Goal: Task Accomplishment & Management: Manage account settings

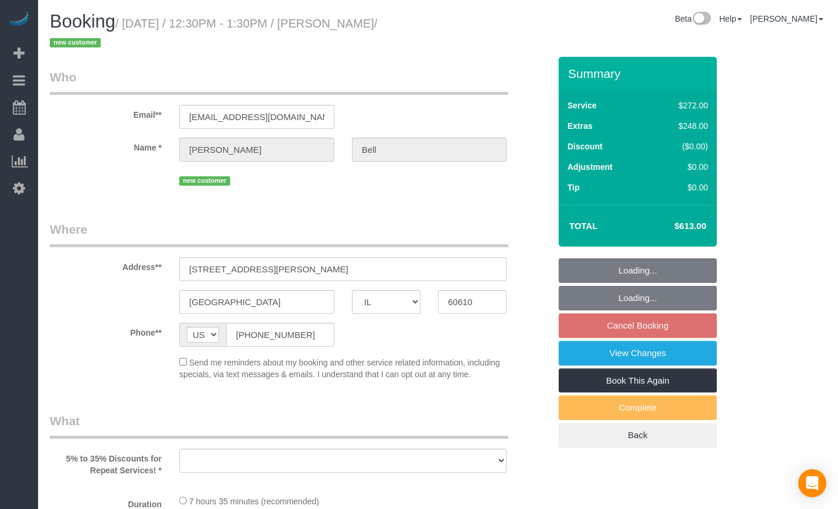
select select "IL"
select select "number:1"
select select "number:63"
select select "number:139"
select select "number:107"
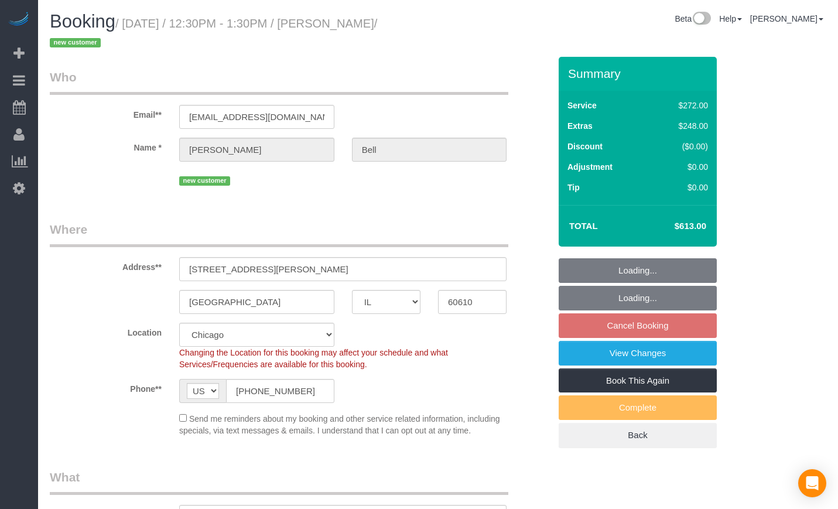
select select "object:807"
select select "513"
select select "2"
select select "spot1"
select select "2"
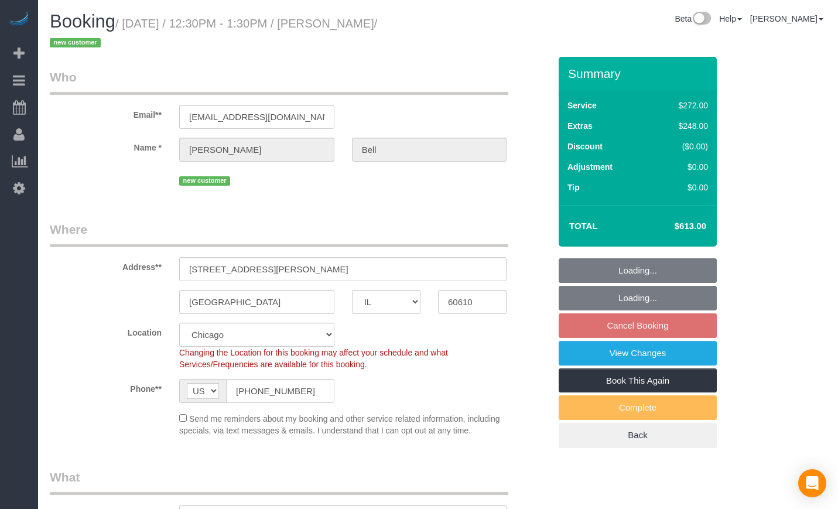
select select "object:1124"
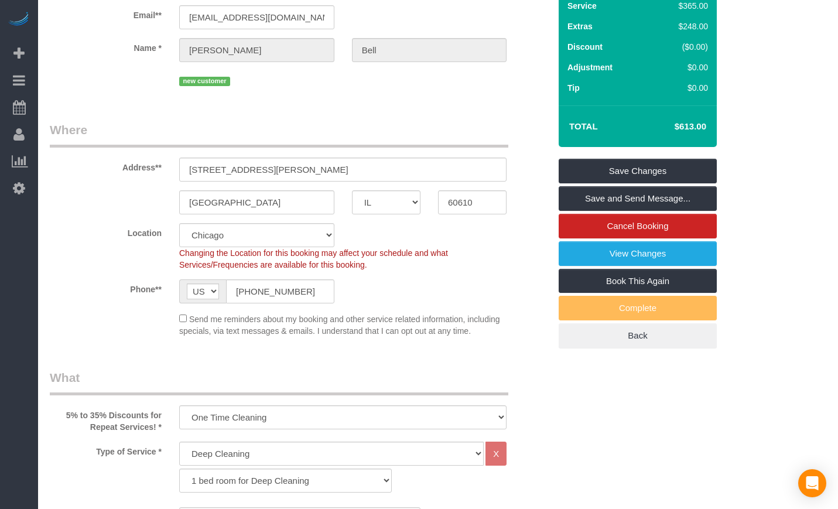
scroll to position [98, 0]
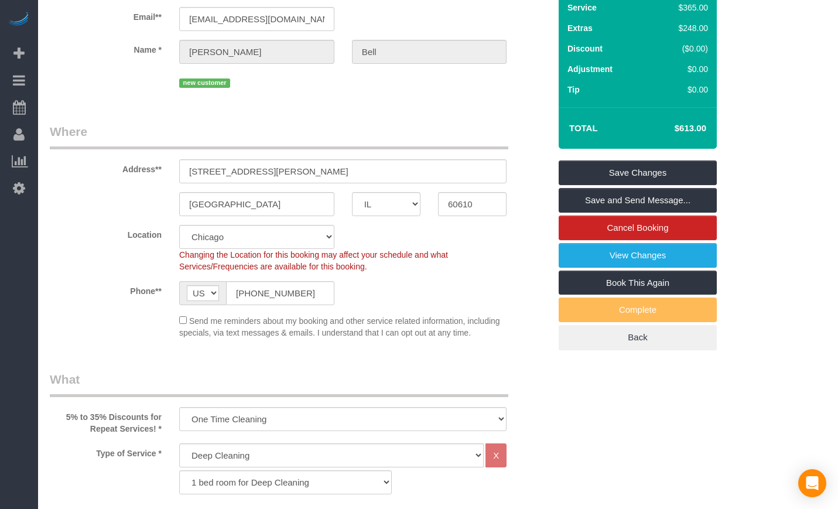
drag, startPoint x: 705, startPoint y: 127, endPoint x: 674, endPoint y: 129, distance: 31.7
click at [674, 129] on td "$613.00" at bounding box center [673, 128] width 76 height 29
copy h4 "$613.00"
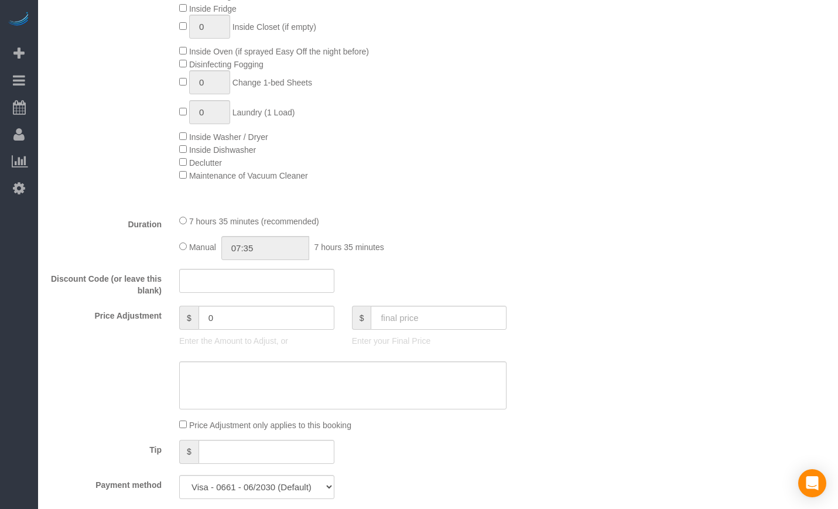
scroll to position [683, 0]
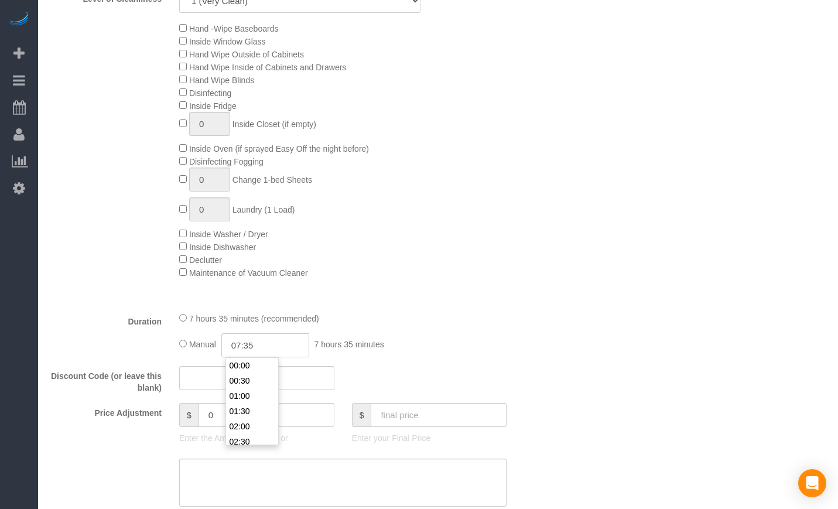
drag, startPoint x: 298, startPoint y: 347, endPoint x: 221, endPoint y: 339, distance: 77.7
click at [221, 339] on div "Manual 07:35 7 hours 35 minutes" at bounding box center [342, 345] width 327 height 24
type input "03:55"
select select "spot6"
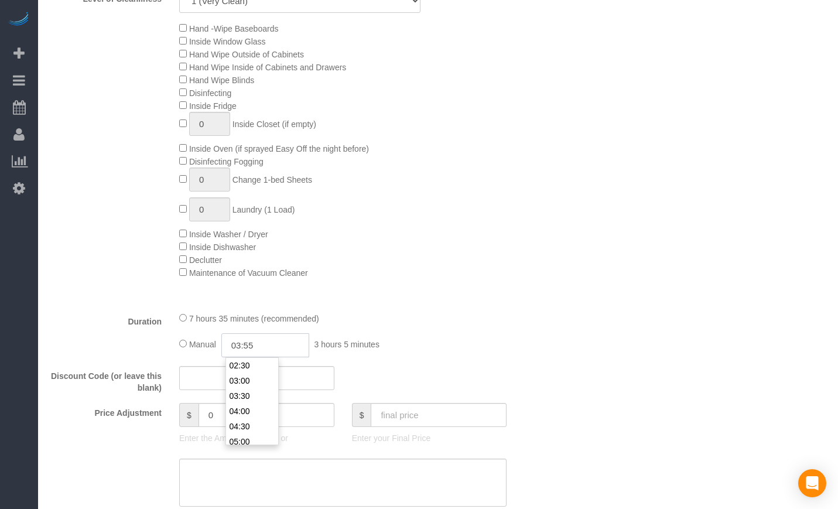
select select "spot11"
type input "03:55"
click at [504, 270] on div "Hand -Wipe Baseboards Inside Window Glass Hand Wipe Outside of Cabinets Hand Wi…" at bounding box center [364, 150] width 388 height 257
select select "spot16"
select select "spot21"
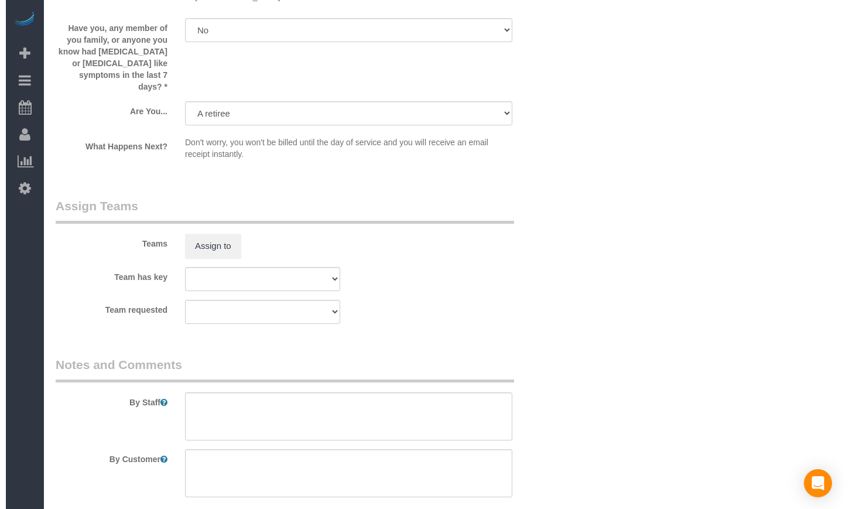
scroll to position [1951, 0]
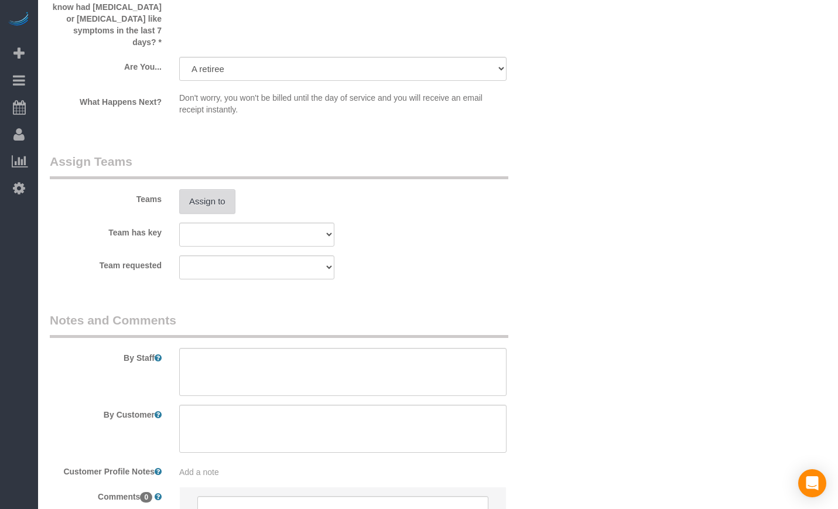
click at [223, 189] on button "Assign to" at bounding box center [207, 201] width 56 height 25
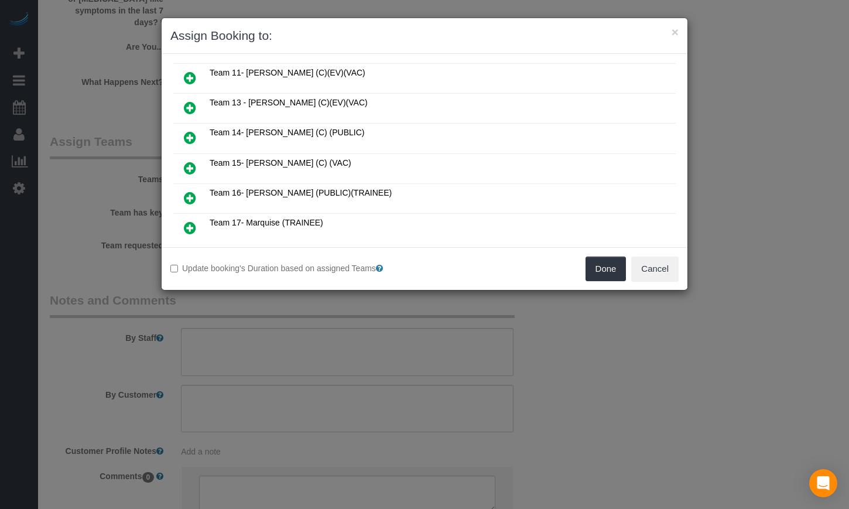
scroll to position [98, 0]
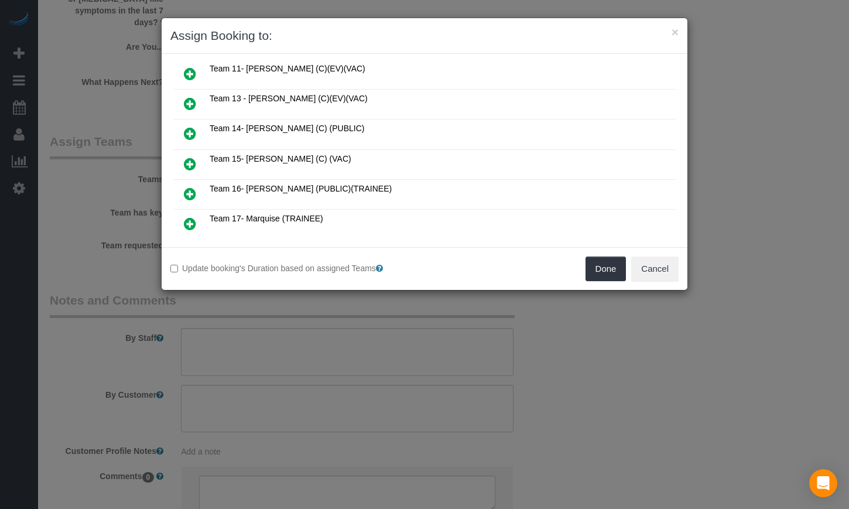
click at [193, 160] on icon at bounding box center [190, 164] width 12 height 14
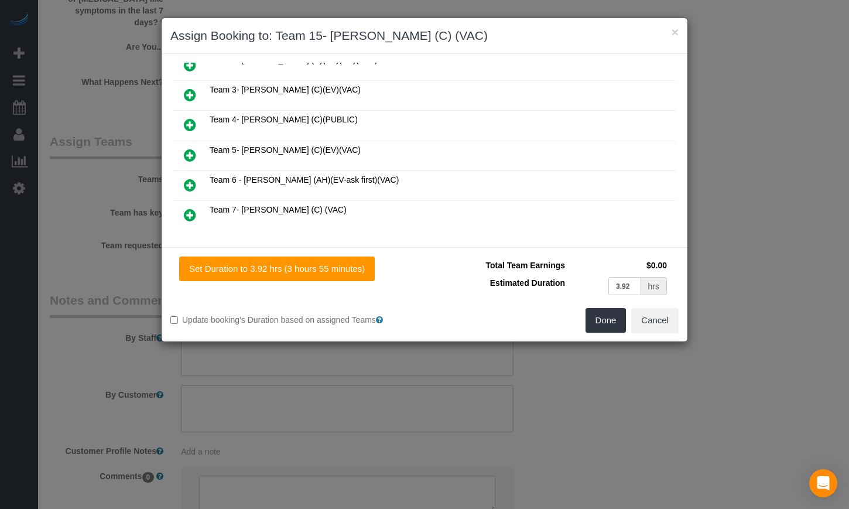
scroll to position [321, 0]
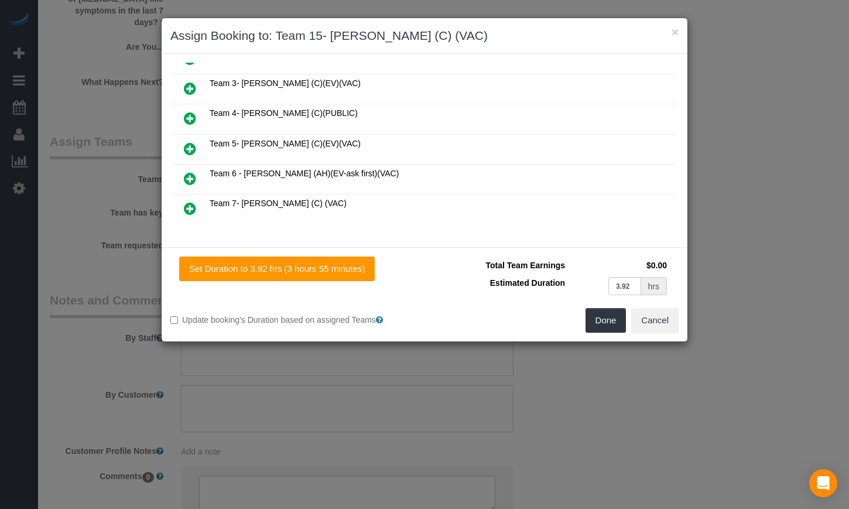
click at [190, 211] on icon at bounding box center [190, 208] width 12 height 14
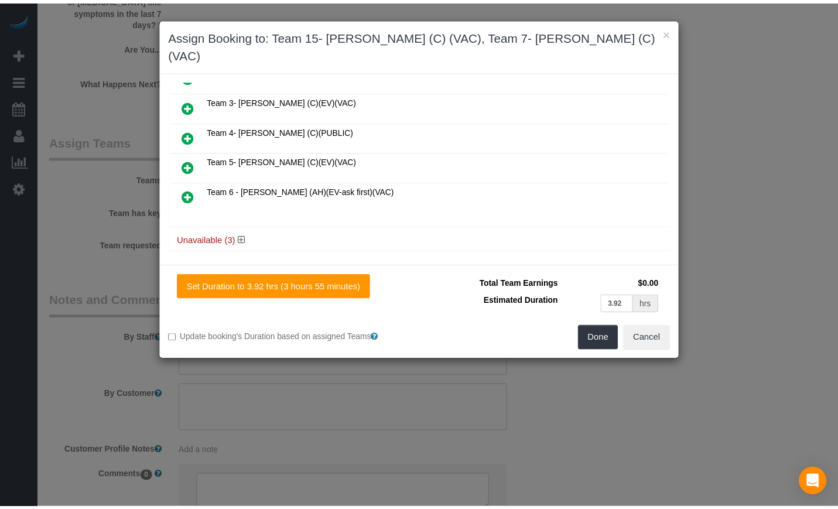
scroll to position [0, 0]
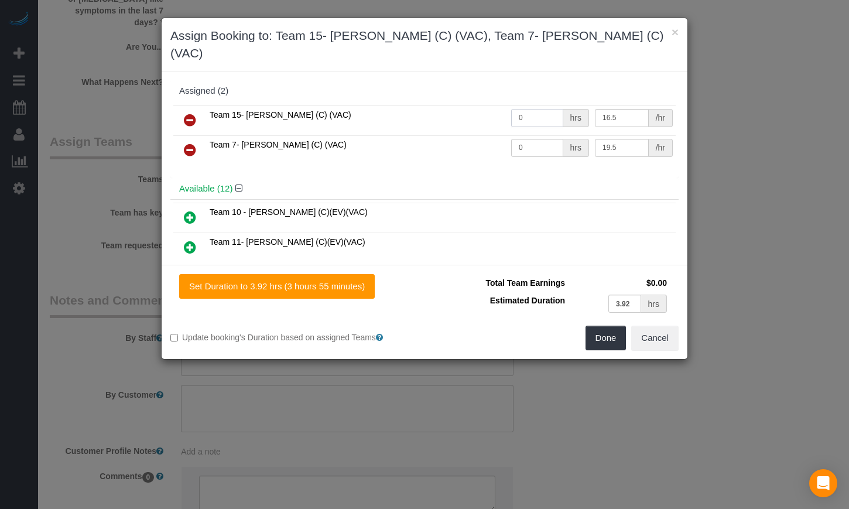
click at [548, 109] on input "0" at bounding box center [537, 118] width 52 height 18
type input "3.88"
click at [536, 139] on input "0" at bounding box center [537, 148] width 52 height 18
paste input "3.88"
type input "3.88"
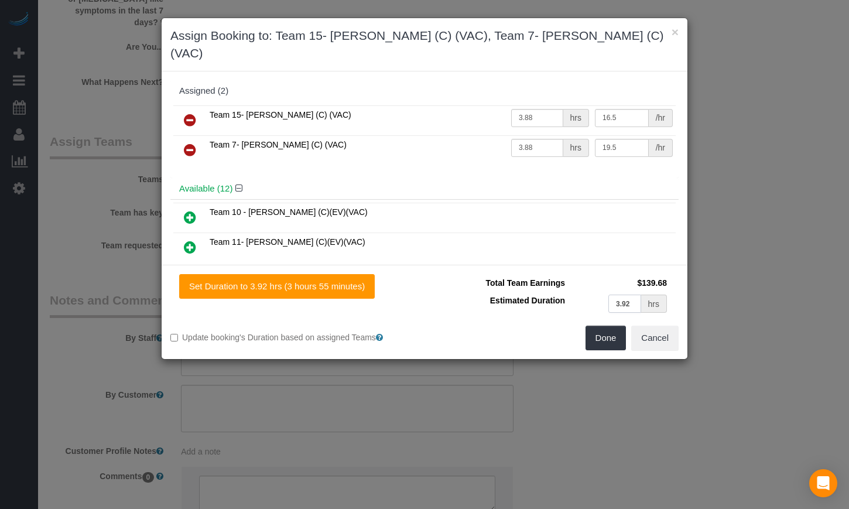
click at [622, 294] on input "3.92" at bounding box center [624, 303] width 33 height 18
paste input "88"
type input "3.88"
click at [611, 325] on button "Done" at bounding box center [605, 337] width 41 height 25
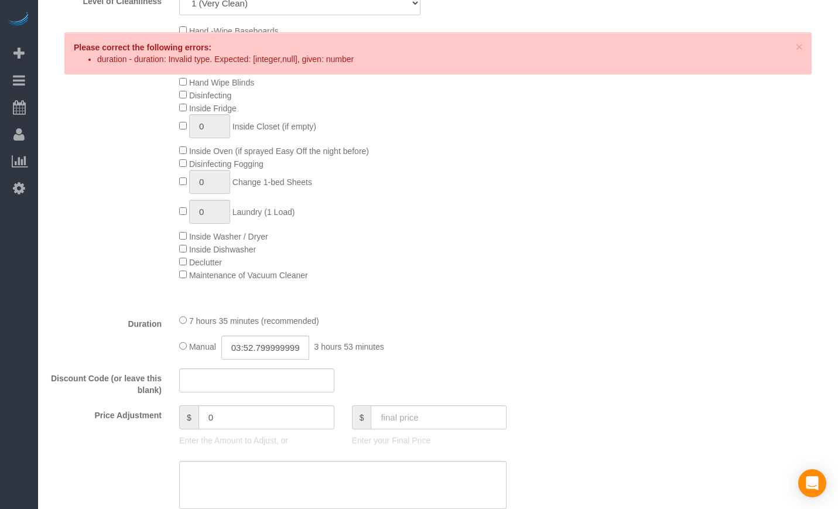
scroll to position [683, 0]
click at [253, 349] on input "03:52.79999999999998" at bounding box center [265, 345] width 88 height 24
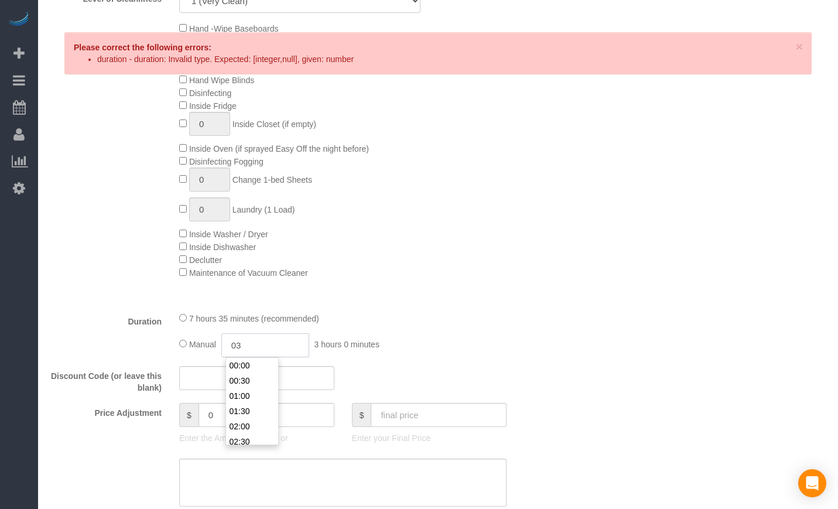
scroll to position [76, 0]
type input "03:"
select select "spot31"
type input "03:50"
select select "spot36"
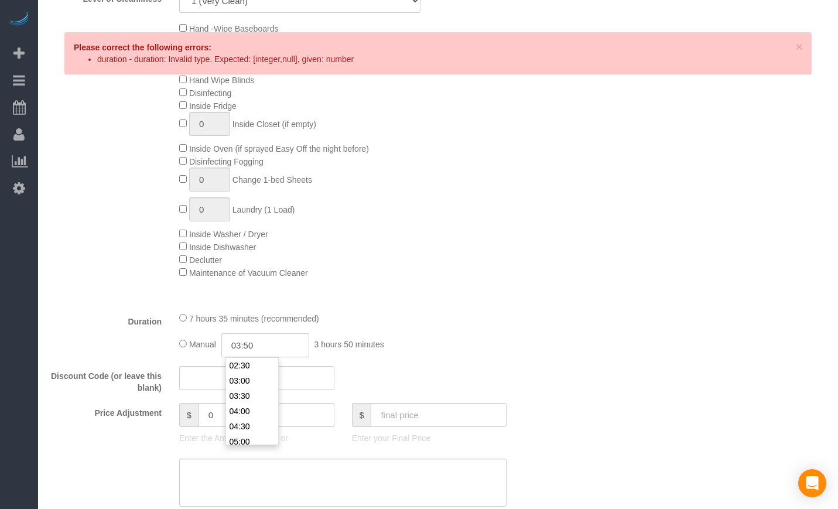
select select "spot41"
type input "03:50"
click at [438, 330] on div "7 hours 35 minutes (recommended) Manual 03:50 3 hours 50 minutes" at bounding box center [342, 334] width 345 height 46
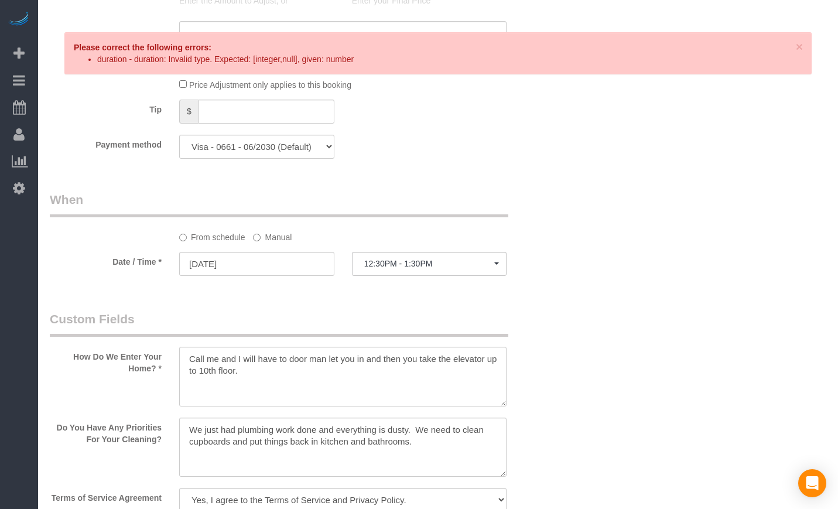
scroll to position [1178, 0]
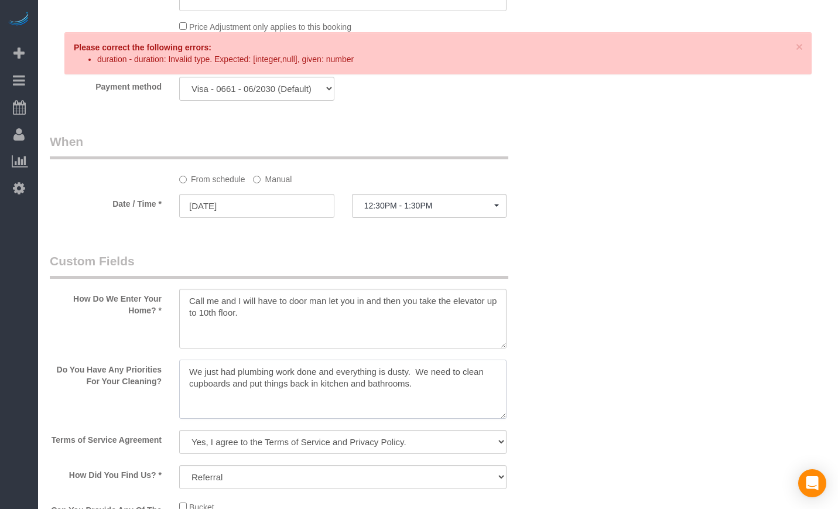
click at [417, 366] on textarea at bounding box center [342, 389] width 327 height 60
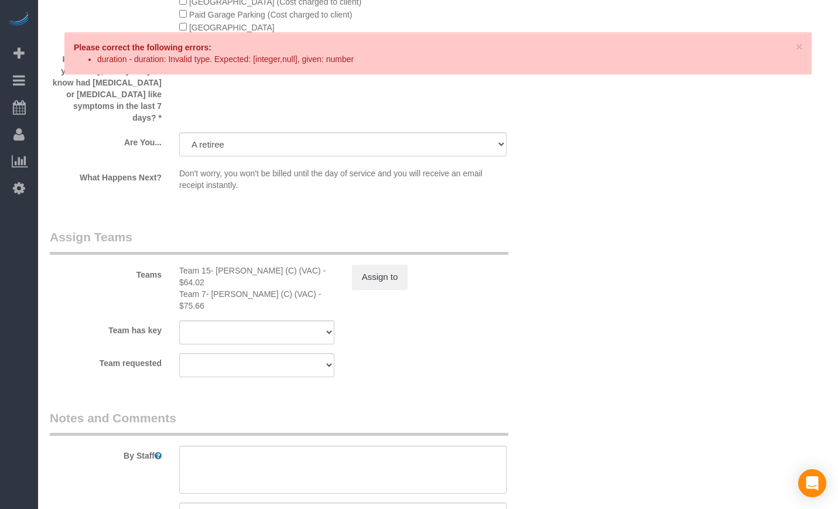
scroll to position [1666, 0]
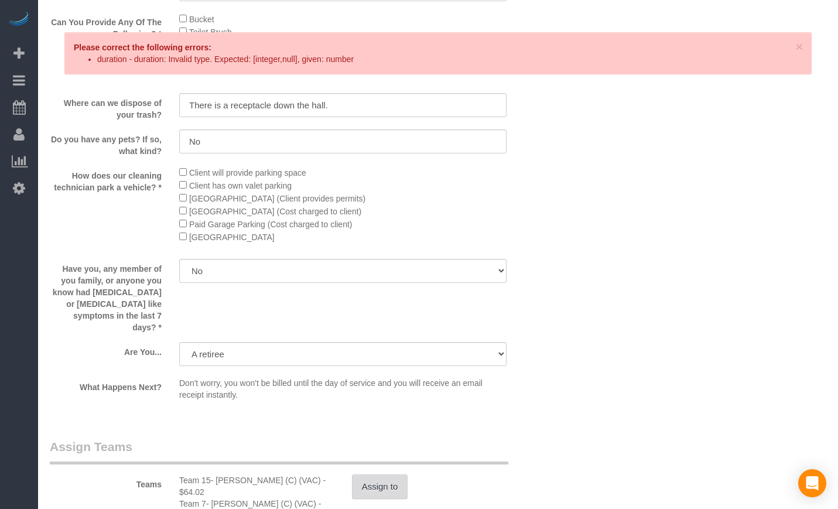
type textarea "We just had plumbing work done and everything is dusty. We need to clean cupboa…"
click at [382, 482] on button "Assign to" at bounding box center [380, 486] width 56 height 25
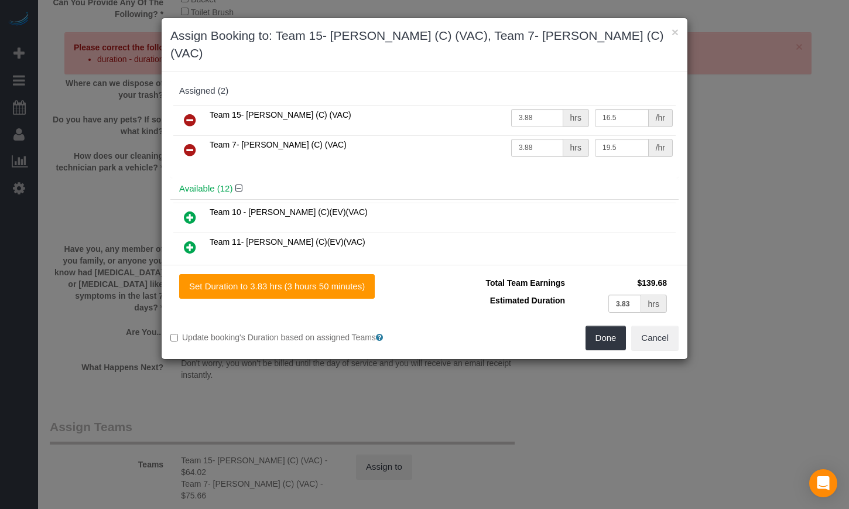
click at [535, 114] on td "3.88 hrs" at bounding box center [550, 120] width 84 height 30
click at [536, 139] on input "3.88" at bounding box center [537, 148] width 52 height 18
click at [630, 294] on input "3.83" at bounding box center [624, 303] width 33 height 18
paste input "8"
type input "3.88"
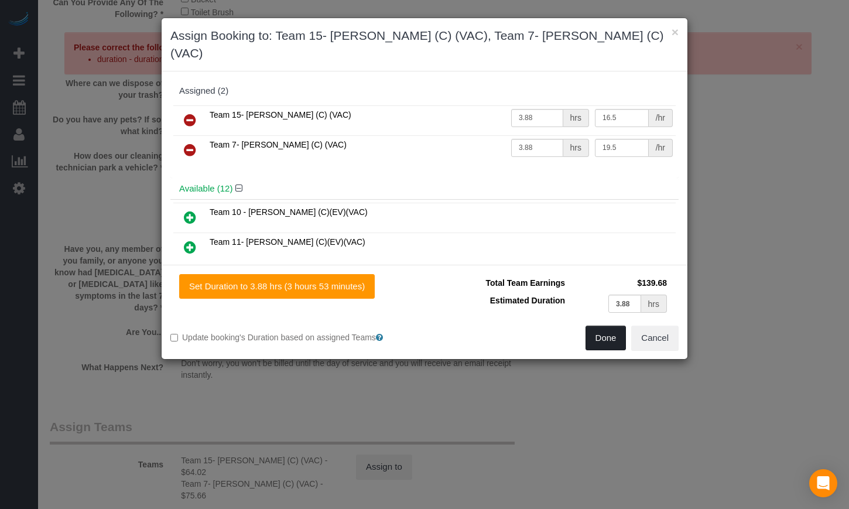
click at [609, 325] on button "Done" at bounding box center [605, 337] width 41 height 25
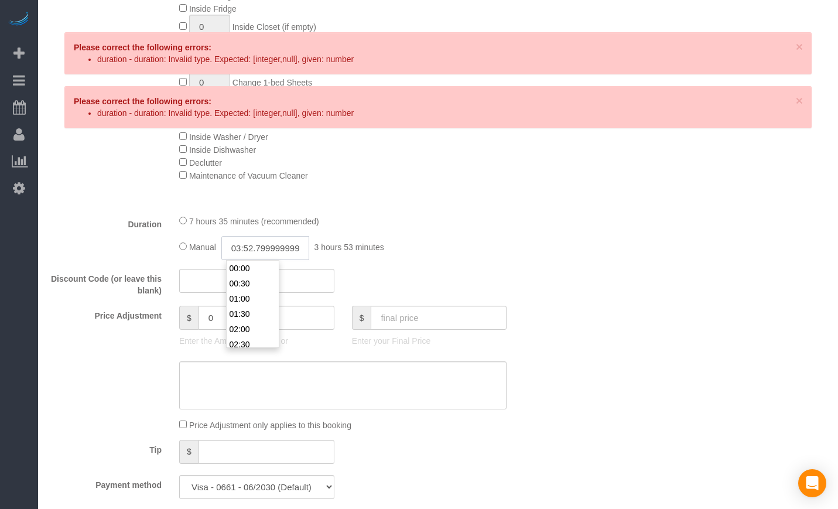
scroll to position [0, 25]
drag, startPoint x: 252, startPoint y: 246, endPoint x: 317, endPoint y: 248, distance: 65.0
click at [317, 248] on div "Manual 03:52.79999999999998 3 hours 53 minutes" at bounding box center [342, 248] width 327 height 24
type input "03:55"
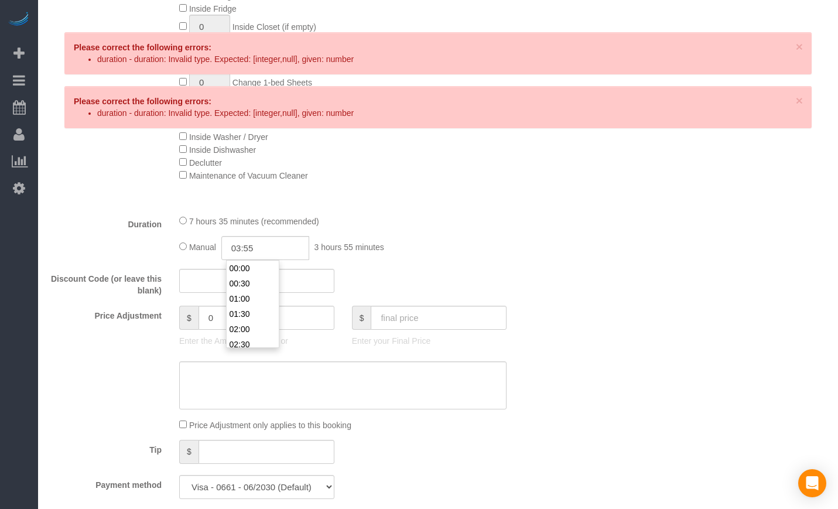
click at [476, 259] on div "Manual 03:55 3 hours 55 minutes" at bounding box center [342, 248] width 327 height 24
select select "spot46"
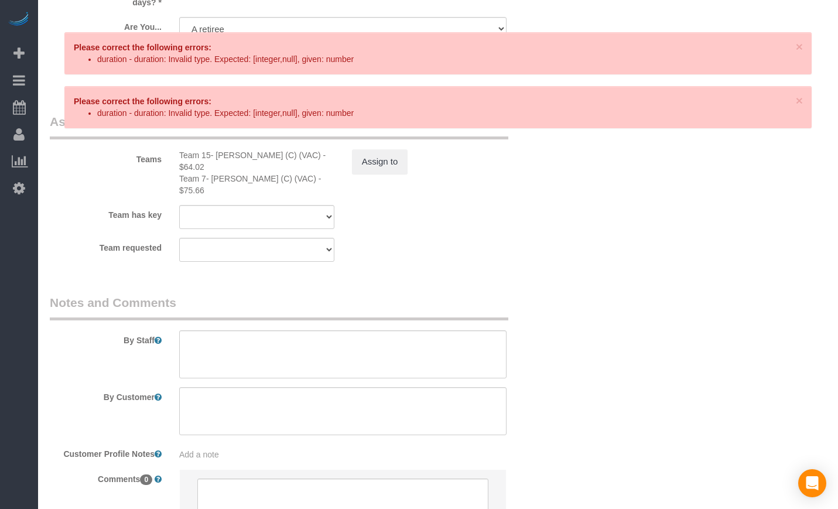
scroll to position [1854, 0]
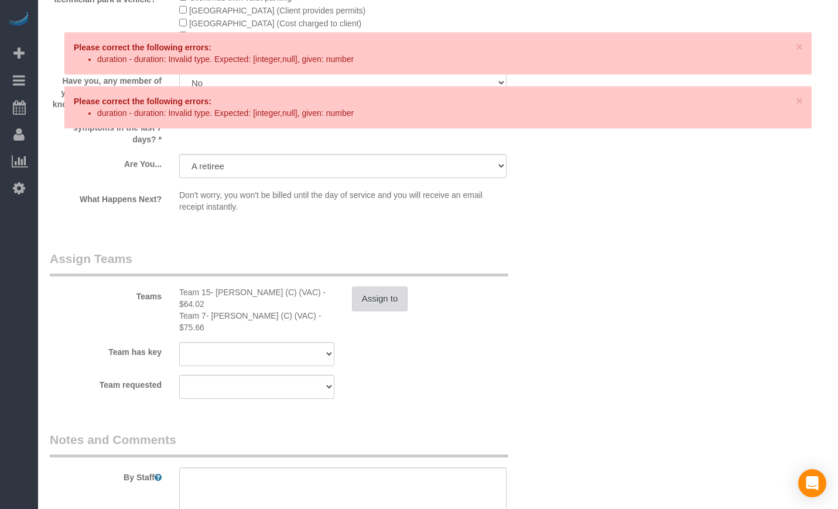
click at [386, 293] on button "Assign to" at bounding box center [380, 298] width 56 height 25
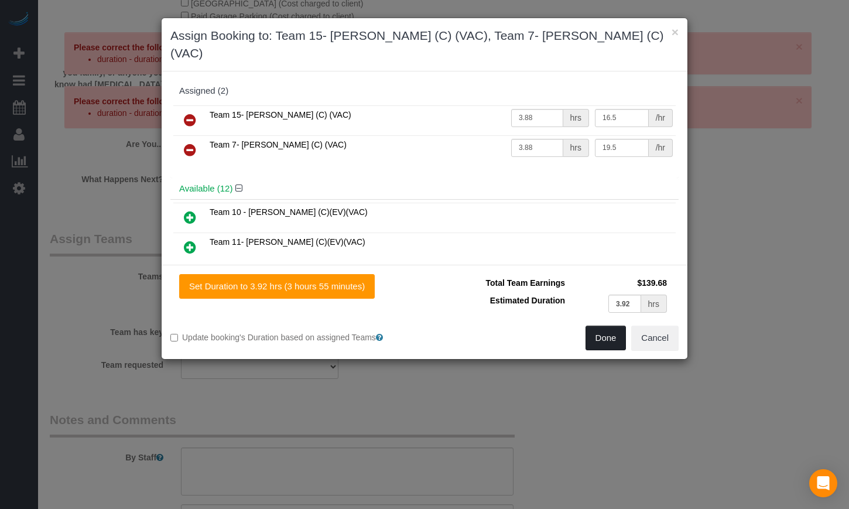
click at [597, 325] on button "Done" at bounding box center [605, 337] width 41 height 25
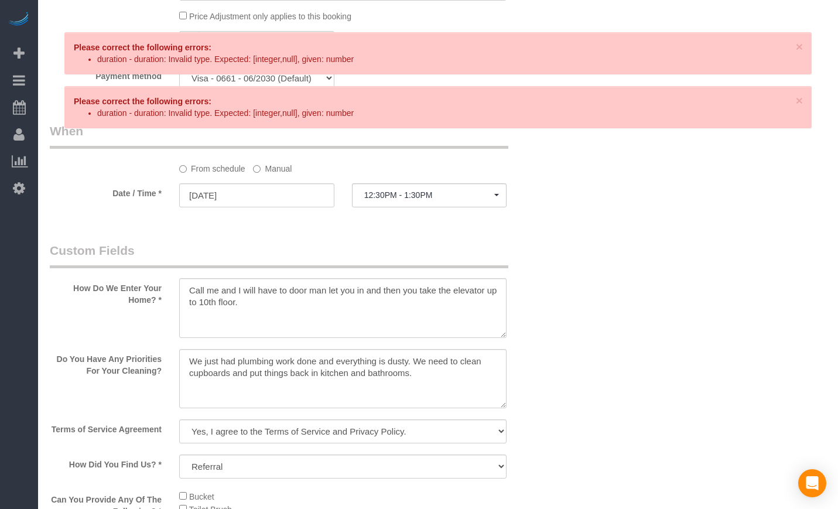
scroll to position [1081, 0]
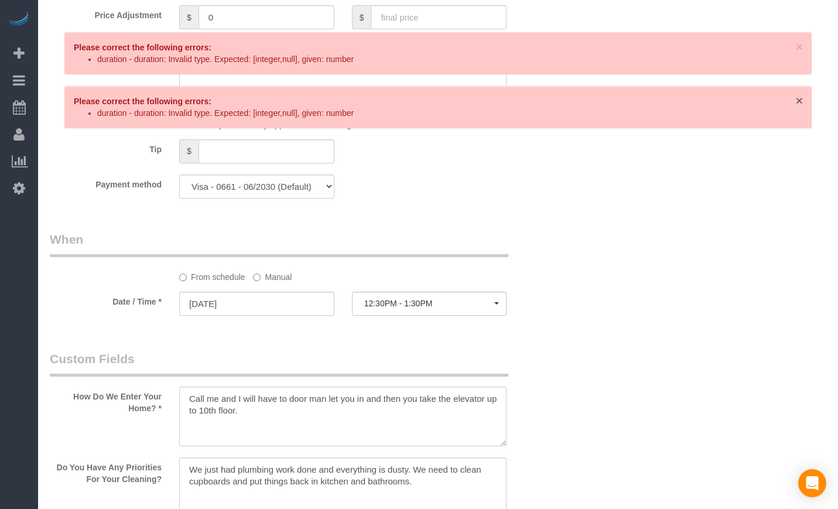
click at [796, 95] on span "×" at bounding box center [799, 100] width 7 height 13
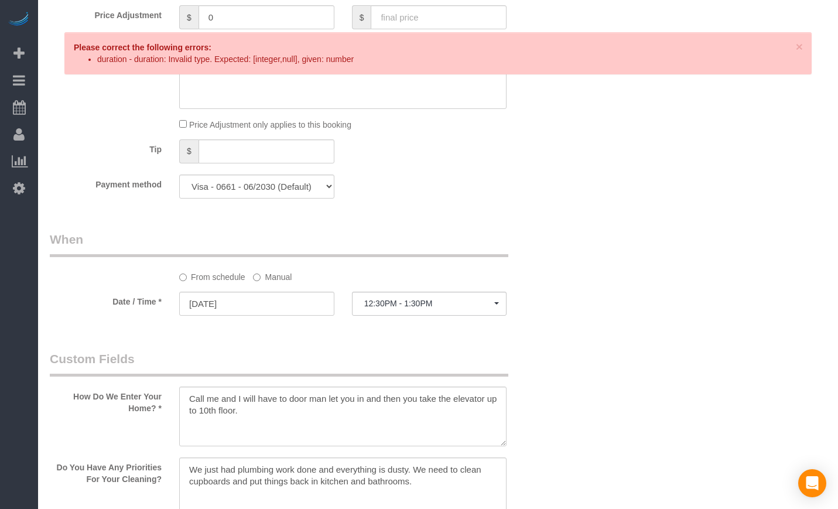
click at [803, 51] on div "× Please correct the following errors: duration - duration: Invalid type. Expec…" at bounding box center [437, 53] width 747 height 42
click at [800, 51] on span "×" at bounding box center [799, 46] width 7 height 13
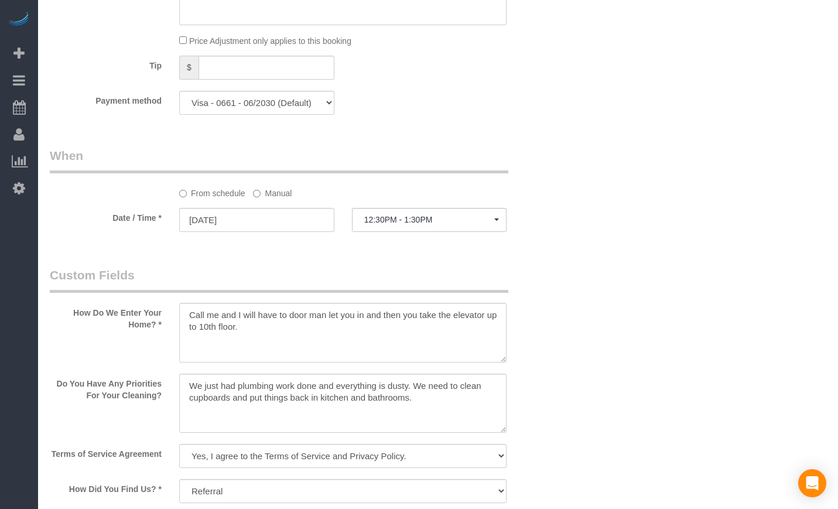
scroll to position [1171, 0]
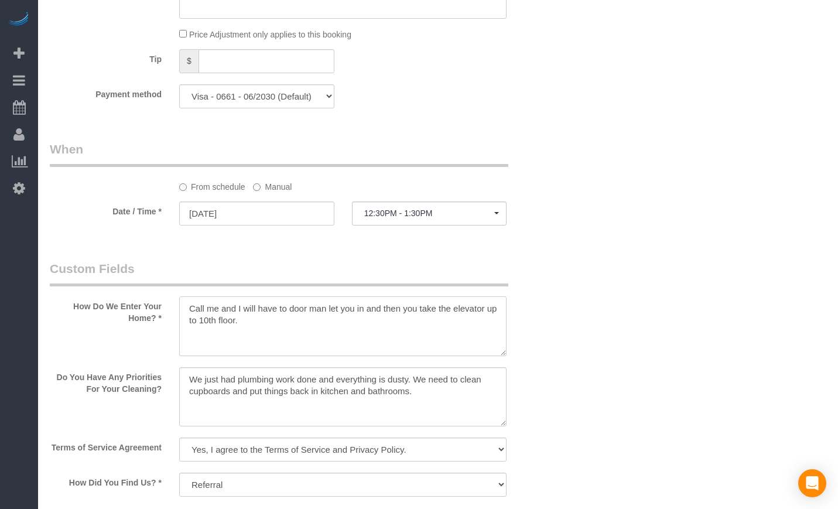
drag, startPoint x: 282, startPoint y: 325, endPoint x: 124, endPoint y: 293, distance: 162.0
click at [124, 293] on div "How Do We Enter Your Home? *" at bounding box center [299, 309] width 517 height 98
click at [257, 327] on textarea at bounding box center [342, 326] width 327 height 60
drag, startPoint x: 220, startPoint y: 306, endPoint x: 138, endPoint y: 292, distance: 83.1
click at [138, 292] on div "How Do We Enter Your Home? *" at bounding box center [299, 309] width 517 height 98
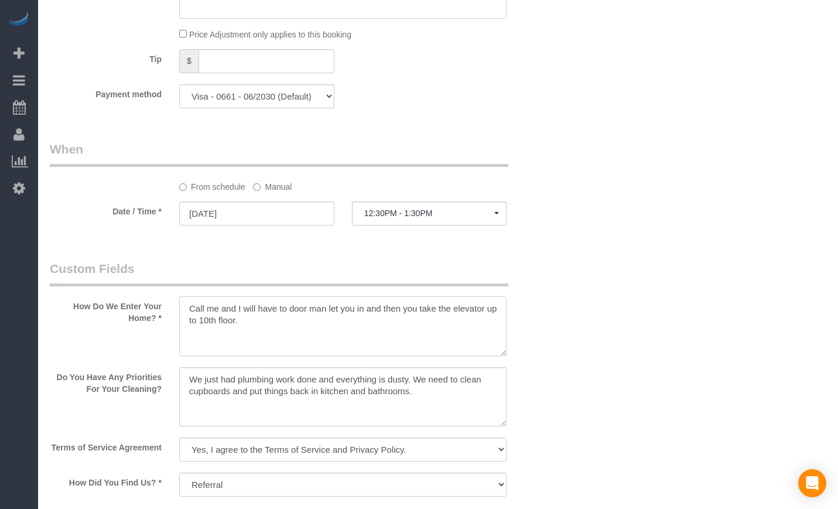
click at [362, 328] on textarea at bounding box center [342, 326] width 327 height 60
drag, startPoint x: 239, startPoint y: 300, endPoint x: 114, endPoint y: 269, distance: 129.6
click at [570, 296] on div "Who Email** [EMAIL_ADDRESS][DOMAIN_NAME] Name * [PERSON_NAME] new customer Wher…" at bounding box center [438, 137] width 776 height 2502
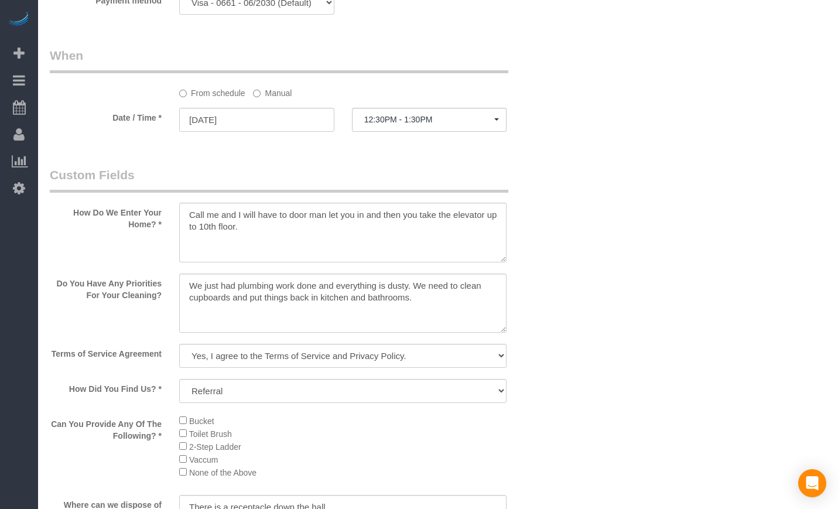
scroll to position [1269, 0]
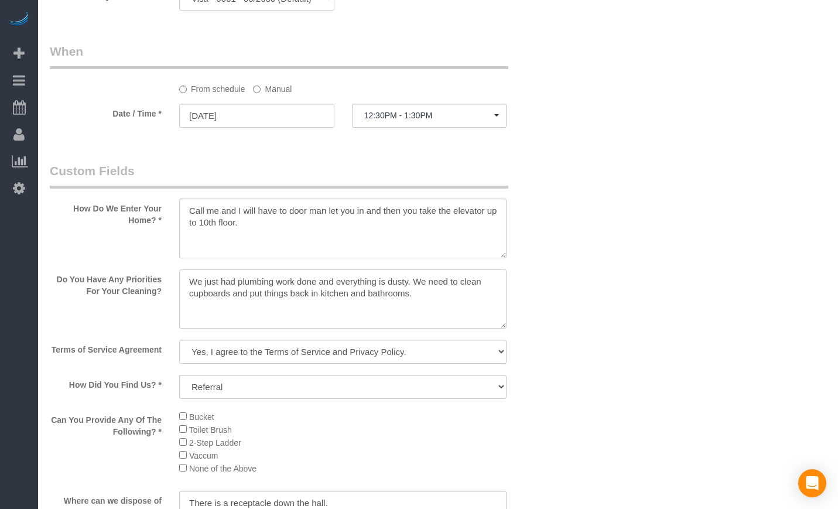
drag, startPoint x: 424, startPoint y: 296, endPoint x: 131, endPoint y: 281, distance: 293.6
click at [131, 281] on div "Do You Have Any Priorities For Your Cleaning?" at bounding box center [299, 300] width 517 height 62
click at [279, 283] on textarea at bounding box center [342, 299] width 327 height 60
drag, startPoint x: 433, startPoint y: 296, endPoint x: 116, endPoint y: 266, distance: 318.6
click at [116, 266] on sui-booking-custom-fields "How Do We Enter Your Home? * Do You Have Any Priorities For Your Cleaning? Term…" at bounding box center [300, 482] width 500 height 641
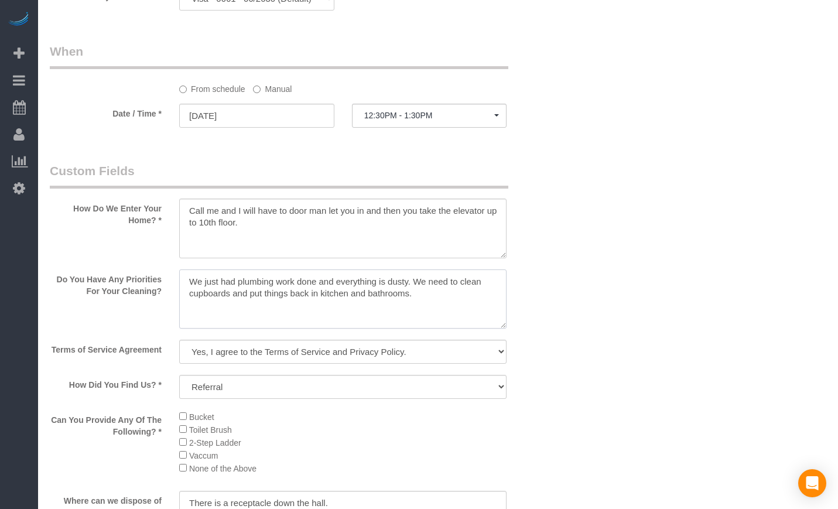
click at [284, 282] on textarea at bounding box center [342, 299] width 327 height 60
drag, startPoint x: 187, startPoint y: 279, endPoint x: 423, endPoint y: 292, distance: 235.7
click at [423, 292] on textarea at bounding box center [342, 299] width 327 height 60
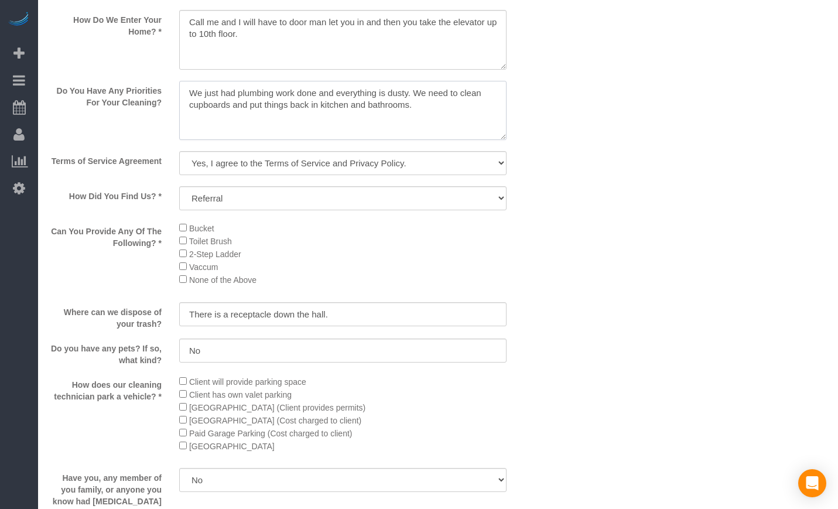
scroll to position [1463, 0]
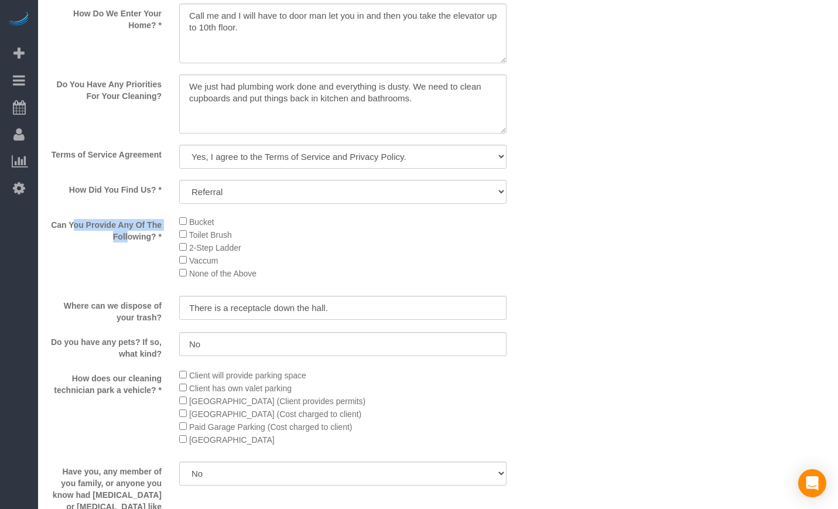
drag, startPoint x: 51, startPoint y: 220, endPoint x: 167, endPoint y: 229, distance: 116.3
click at [167, 229] on label "Can You Provide Any Of The Following? *" at bounding box center [105, 229] width 129 height 28
click at [163, 236] on label "Can You Provide Any Of The Following? *" at bounding box center [105, 229] width 129 height 28
drag, startPoint x: 160, startPoint y: 237, endPoint x: 51, endPoint y: 222, distance: 110.4
click at [51, 222] on label "Can You Provide Any Of The Following? *" at bounding box center [105, 229] width 129 height 28
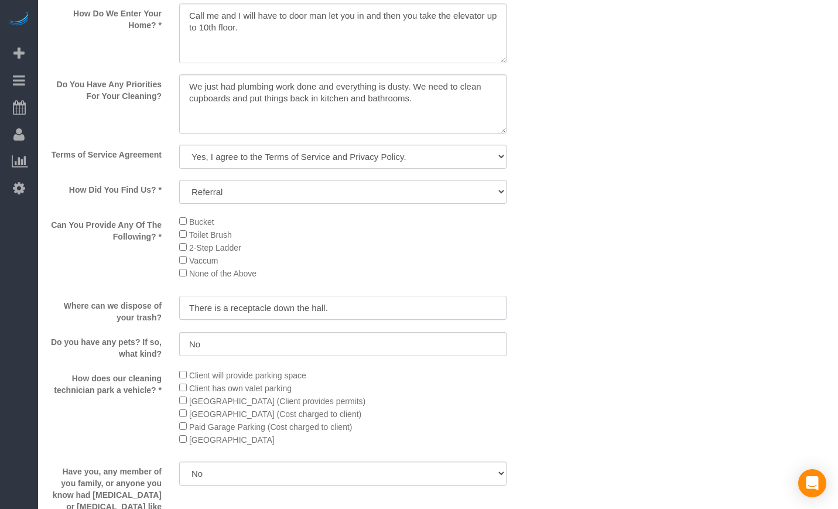
drag, startPoint x: 304, startPoint y: 308, endPoint x: 67, endPoint y: 308, distance: 236.5
click at [70, 308] on div "Where can we dispose of your trash? There is a receptacle down the hall." at bounding box center [299, 310] width 517 height 28
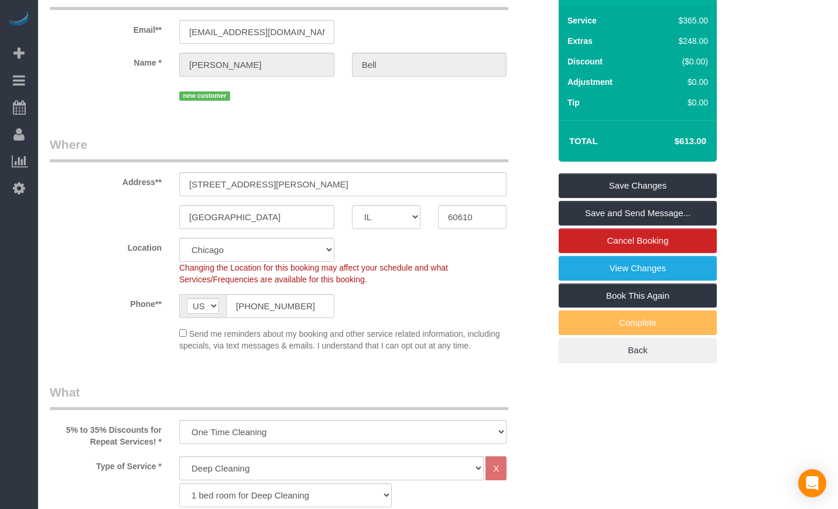
scroll to position [0, 0]
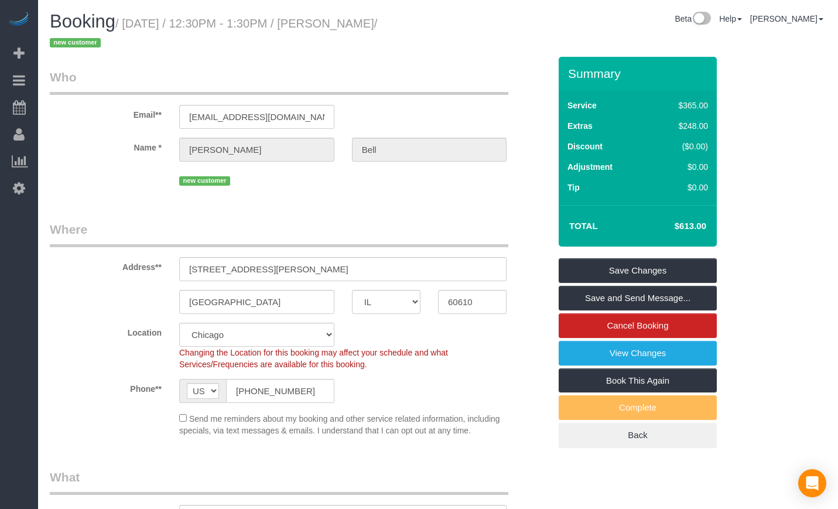
drag, startPoint x: 670, startPoint y: 224, endPoint x: 712, endPoint y: 224, distance: 42.1
click at [712, 224] on div "Total $613.00" at bounding box center [637, 226] width 158 height 42
drag, startPoint x: 712, startPoint y: 224, endPoint x: 648, endPoint y: 222, distance: 63.8
click at [648, 222] on div "Total $613.00" at bounding box center [637, 226] width 158 height 42
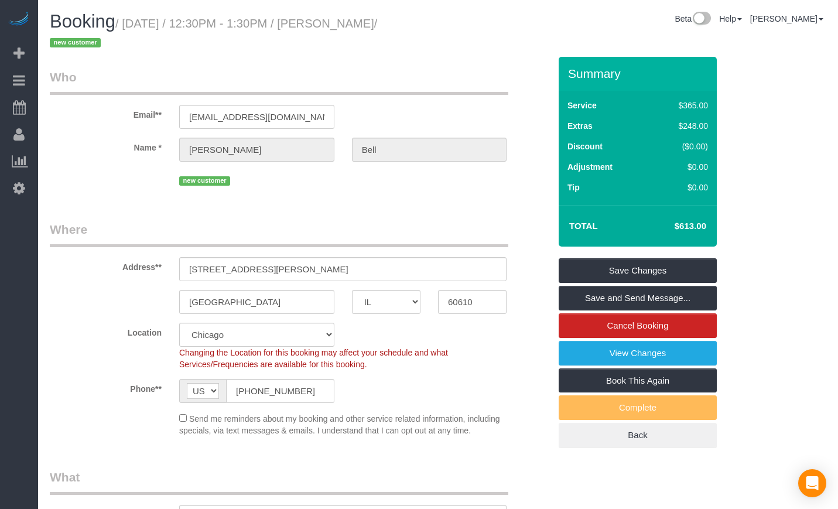
click at [661, 222] on h4 "$613.00" at bounding box center [672, 226] width 67 height 10
drag, startPoint x: 661, startPoint y: 222, endPoint x: 718, endPoint y: 226, distance: 57.5
click at [718, 226] on div "Summary Service $365.00 Extras $248.00 Discount ($0.00) Adjustment $0.00 Tip $0…" at bounding box center [647, 264] width 194 height 414
drag, startPoint x: 311, startPoint y: 122, endPoint x: 119, endPoint y: 116, distance: 192.1
click at [119, 116] on div "Email** [EMAIL_ADDRESS][DOMAIN_NAME]" at bounding box center [299, 98] width 517 height 60
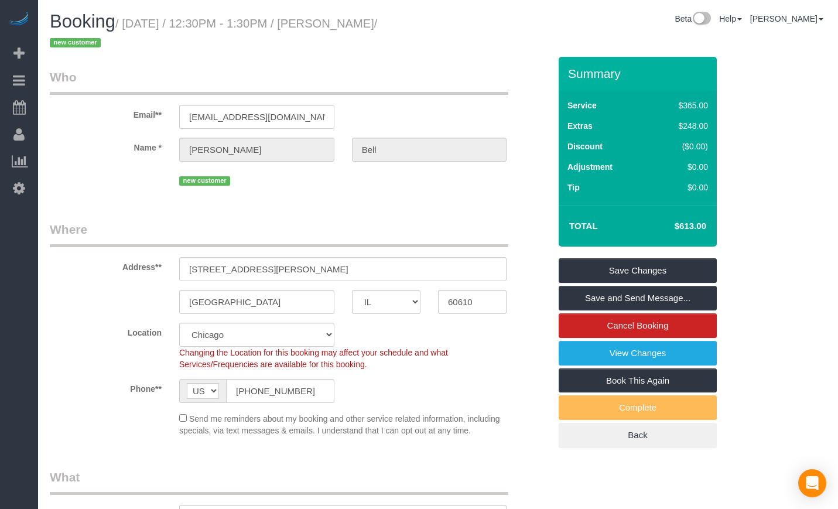
click at [97, 190] on fieldset "Who Email** [EMAIL_ADDRESS][DOMAIN_NAME] Name * [PERSON_NAME] new customer" at bounding box center [300, 132] width 500 height 129
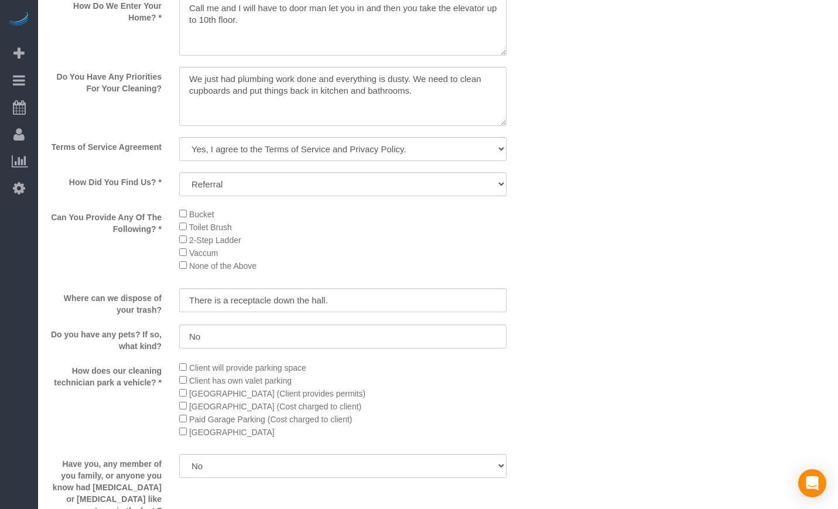
scroll to position [2056, 0]
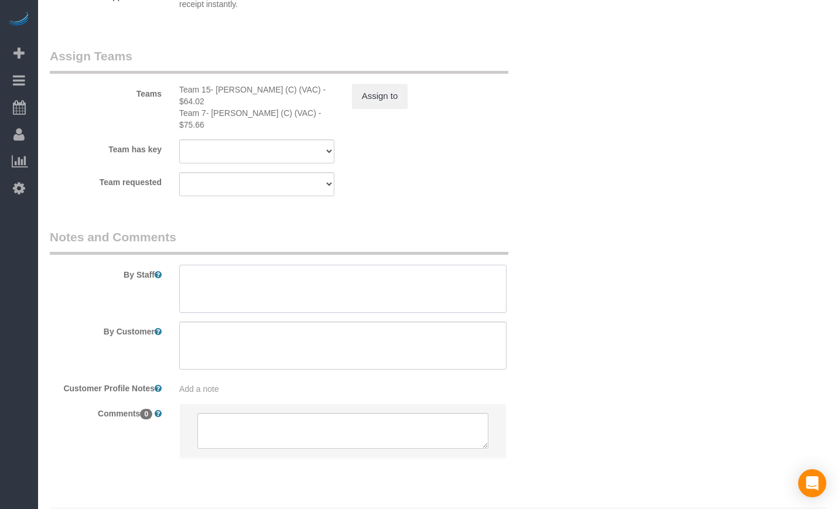
click at [355, 265] on textarea at bounding box center [342, 289] width 327 height 48
paste textarea "Initial Cleaning. 1). Deep Cleaning. 2) See priority listed in above section. 3…"
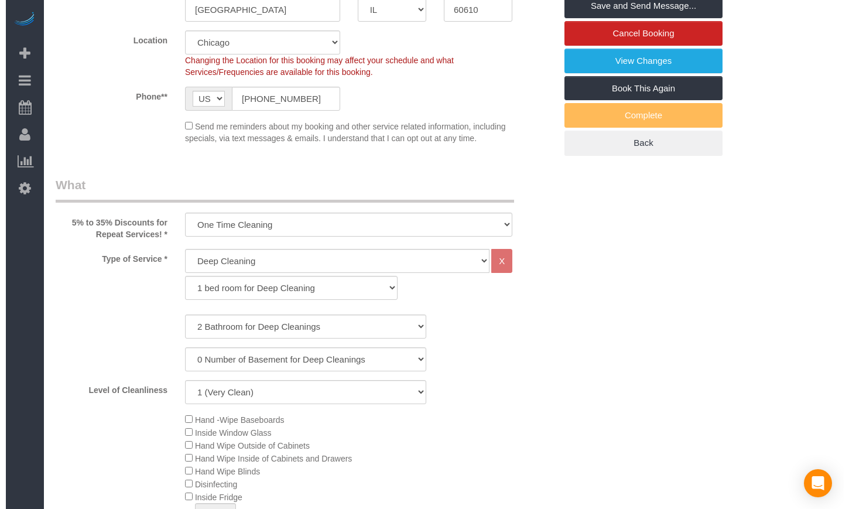
scroll to position [0, 0]
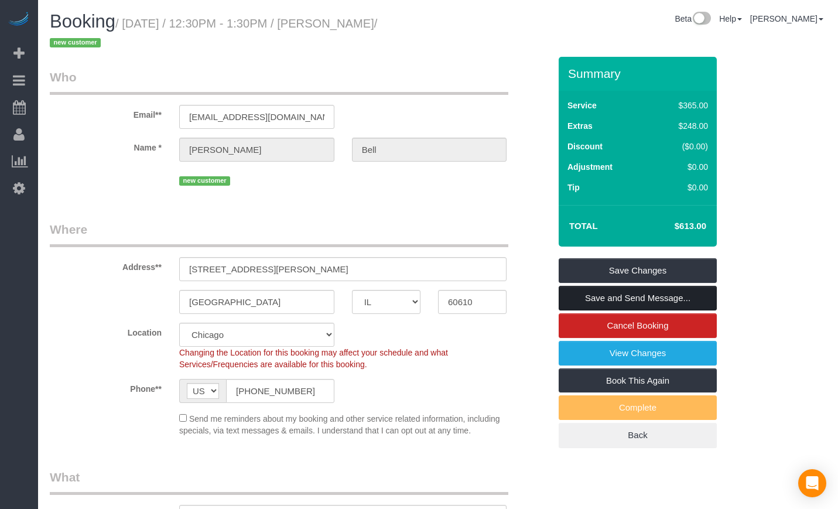
type textarea "Initial Cleaning. 1). Deep Cleaning. 2) See priority listed in above section. 3…"
click at [636, 295] on link "Save and Send Message..." at bounding box center [637, 298] width 158 height 25
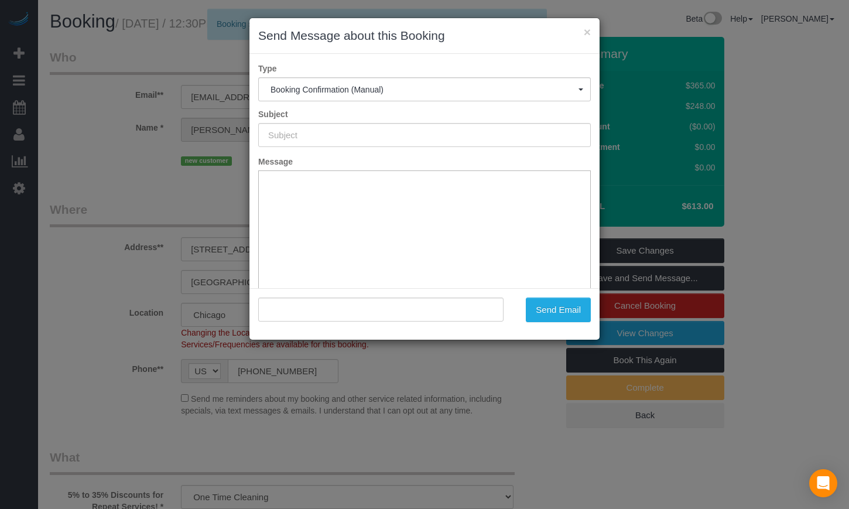
type input "Your Booking With Fresh Tech Maid, Confirmed!"
type input ""[PERSON_NAME]" <[EMAIL_ADDRESS][DOMAIN_NAME]>"
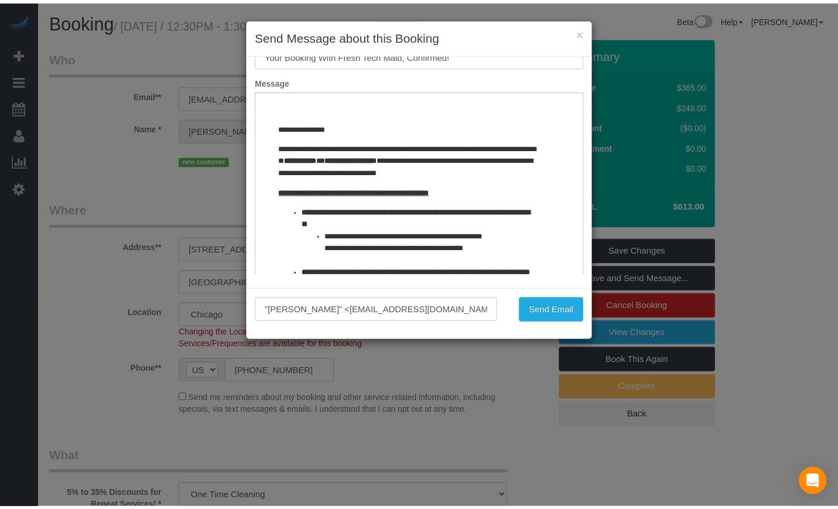
scroll to position [86, 0]
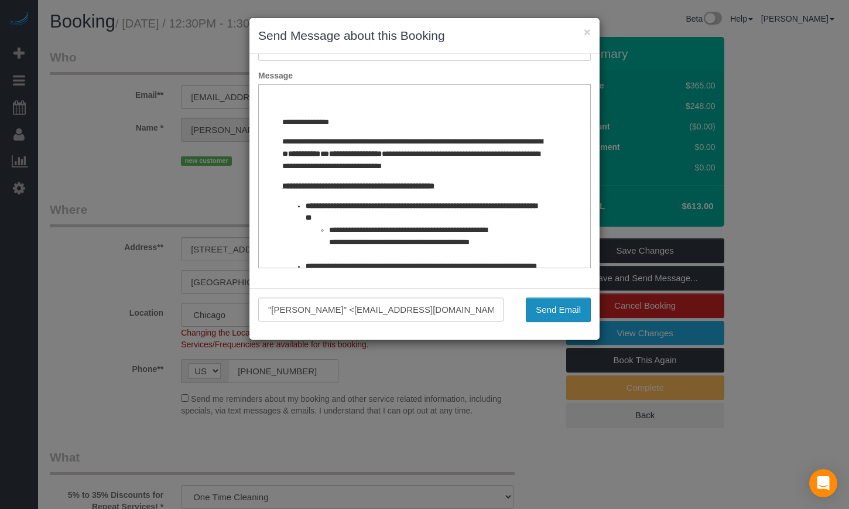
click at [544, 314] on button "Send Email" at bounding box center [558, 309] width 65 height 25
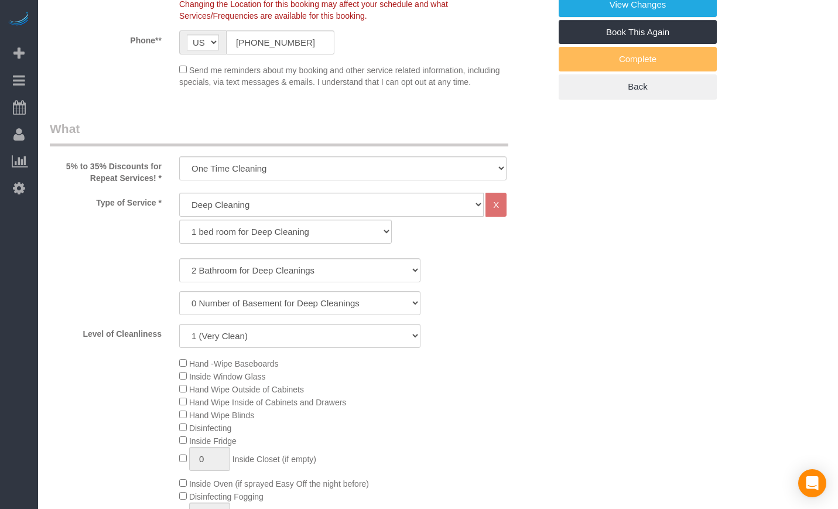
scroll to position [0, 0]
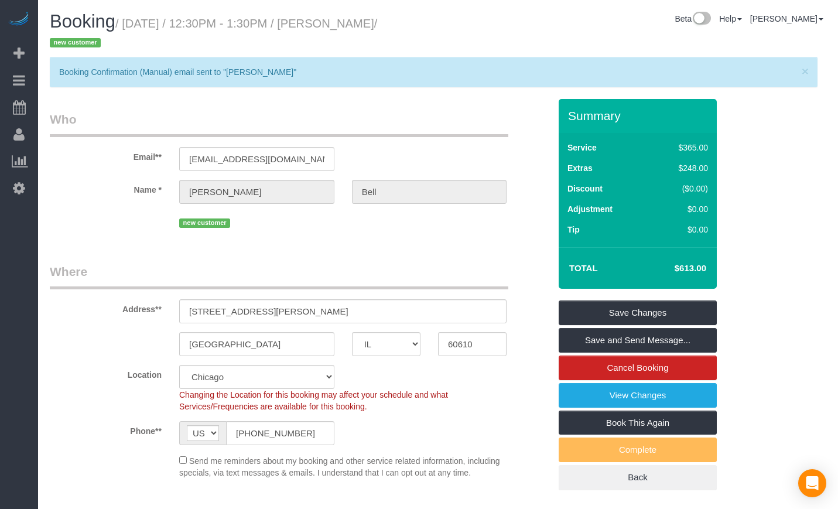
drag, startPoint x: 707, startPoint y: 268, endPoint x: 670, endPoint y: 268, distance: 36.3
click at [670, 268] on td "$613.00" at bounding box center [673, 267] width 76 height 29
copy h4 "$613.00"
drag, startPoint x: 397, startPoint y: 18, endPoint x: 340, endPoint y: 18, distance: 58.0
click at [340, 18] on small "/ [DATE] / 12:30PM - 1:30PM / [PERSON_NAME] / new customer" at bounding box center [213, 33] width 327 height 33
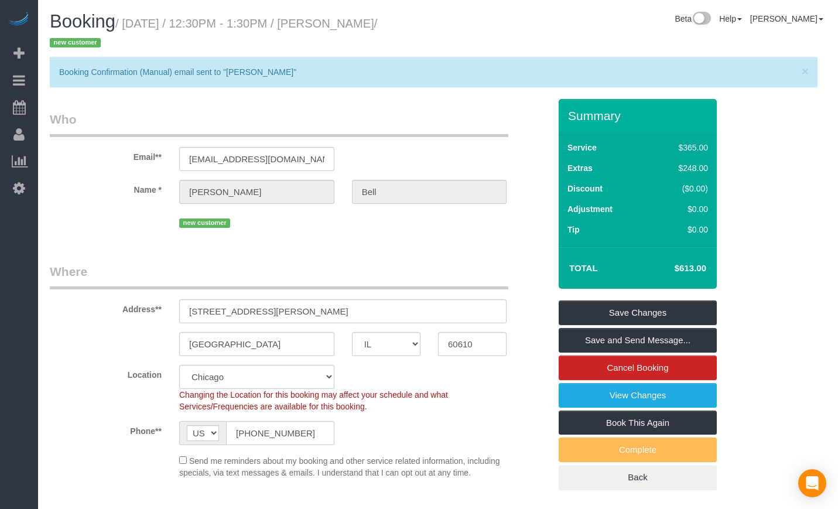
copy small "[PERSON_NAME]"
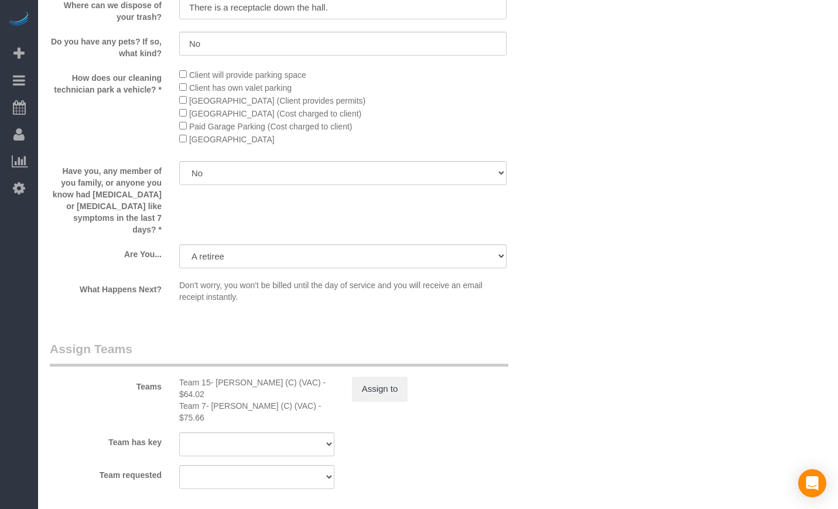
scroll to position [1318, 0]
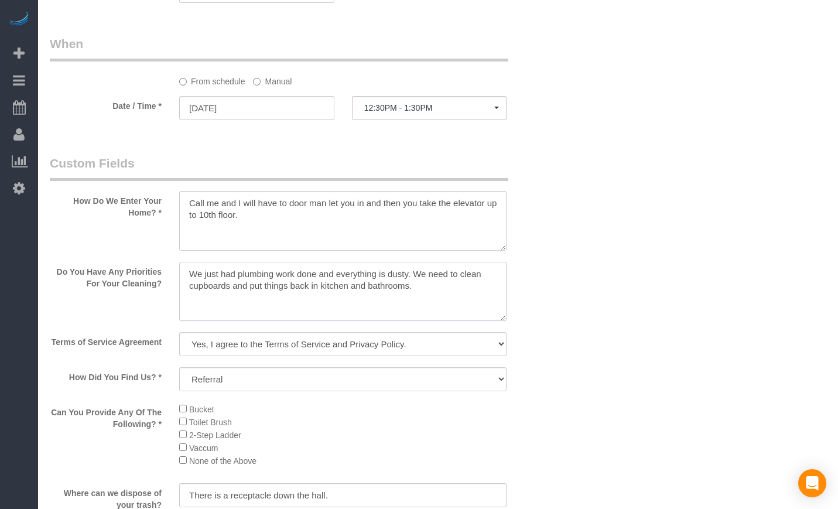
click at [441, 292] on textarea at bounding box center [342, 292] width 327 height 60
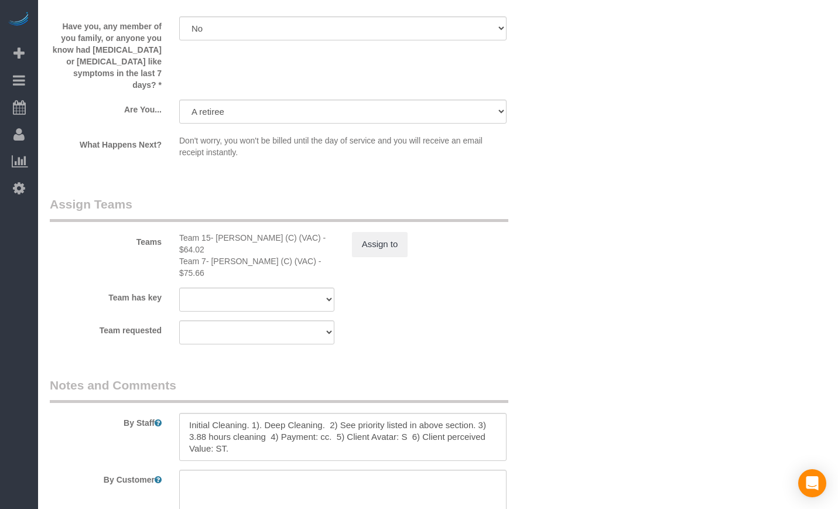
scroll to position [1951, 0]
click at [379, 234] on button "Assign to" at bounding box center [380, 243] width 56 height 25
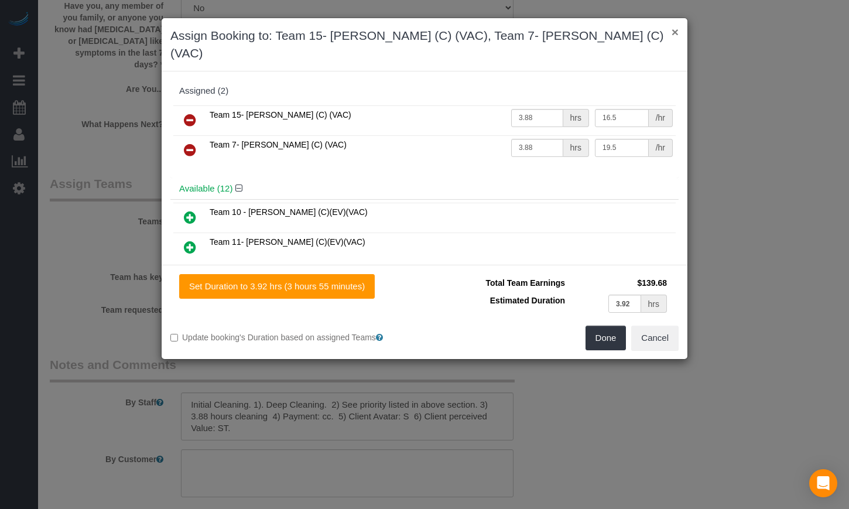
click at [673, 36] on button "×" at bounding box center [674, 32] width 7 height 12
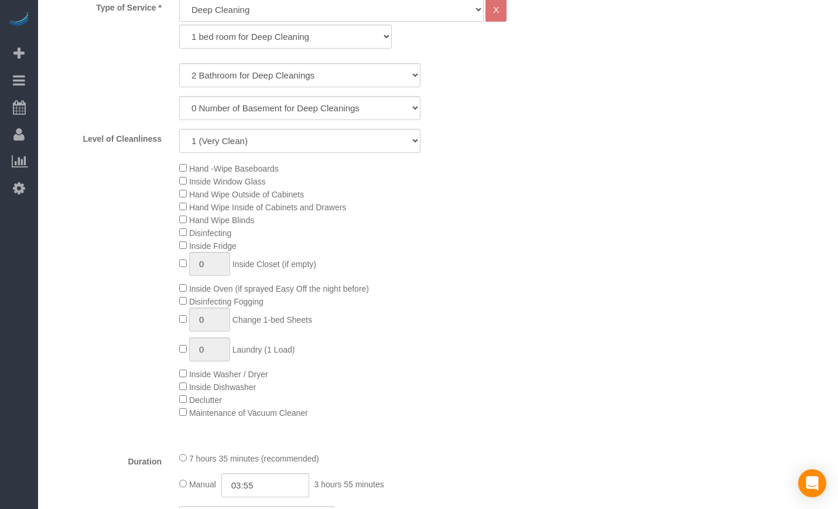
scroll to position [0, 0]
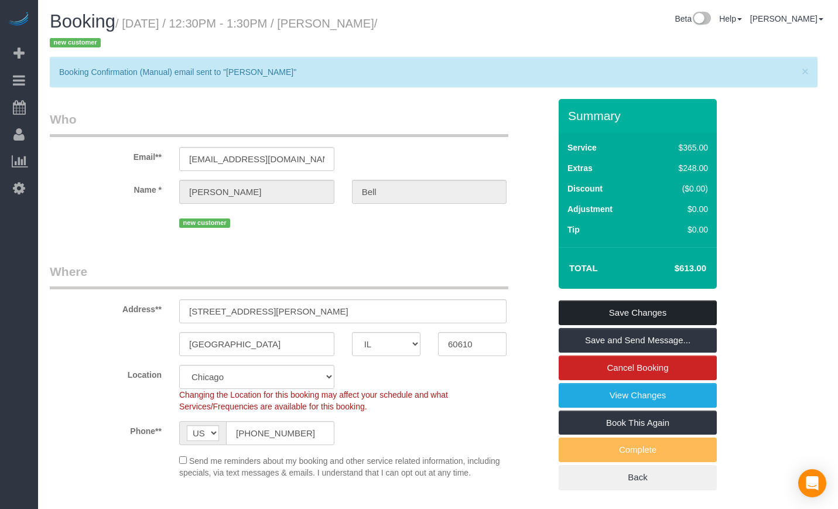
click at [639, 309] on link "Save Changes" at bounding box center [637, 312] width 158 height 25
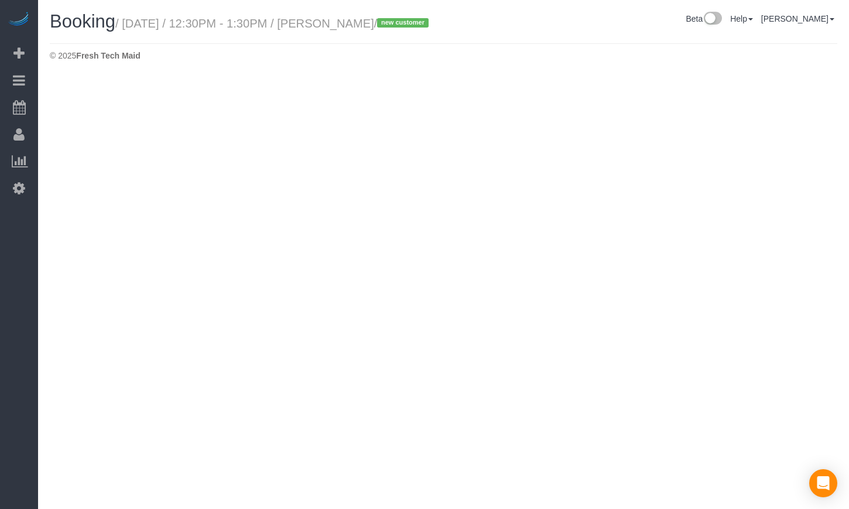
select select "IL"
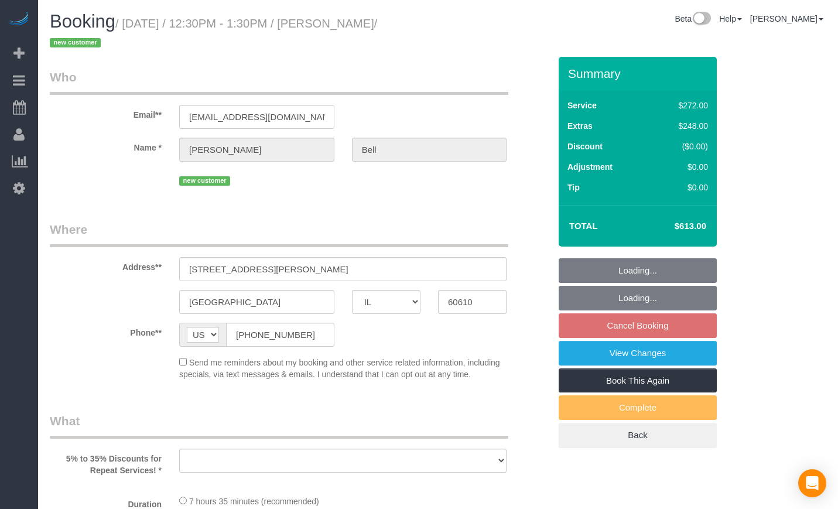
select select "object:3790"
select select "string:fspay-32477bca-17c9-48ff-81a6-4d8ad267e760"
select select "number:1"
select select "number:63"
select select "number:139"
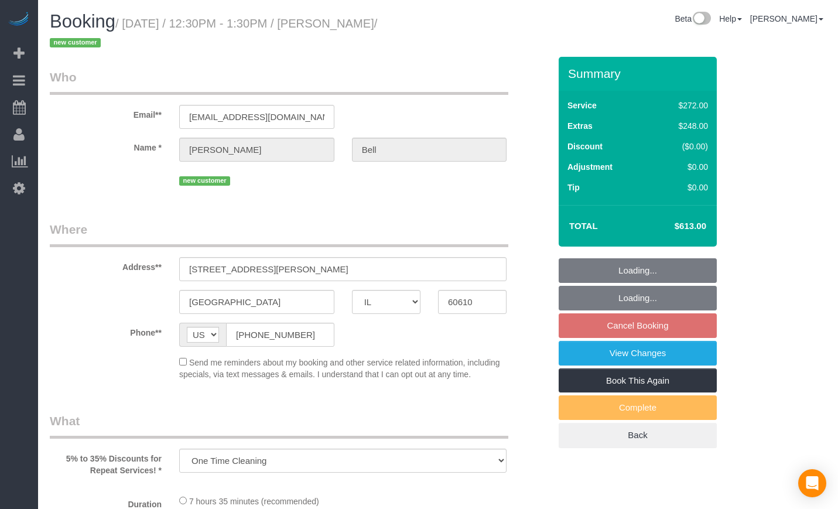
select select "number:107"
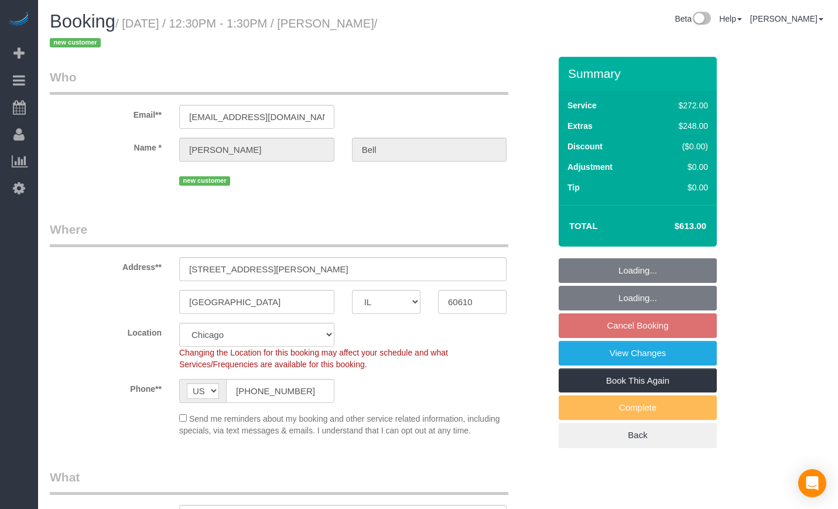
select select "object:4166"
select select "513"
select select "2"
select select "spot51"
select select "2"
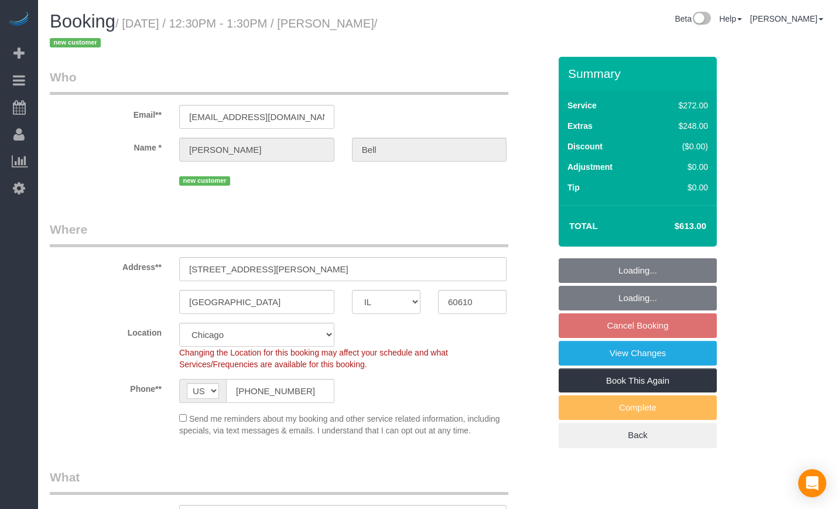
drag, startPoint x: 399, startPoint y: 19, endPoint x: 611, endPoint y: 42, distance: 213.1
click at [339, 19] on small "/ [DATE] / 12:30PM - 1:30PM / [PERSON_NAME] / new customer" at bounding box center [213, 33] width 327 height 33
copy small "[PERSON_NAME]"
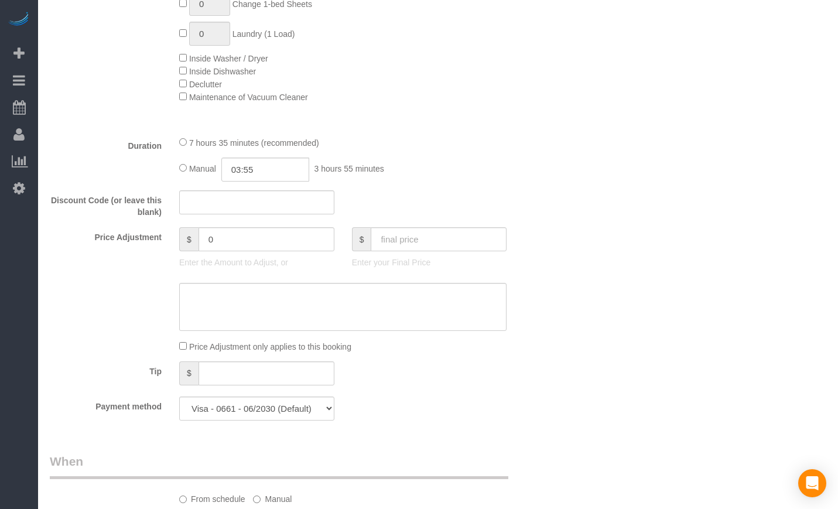
scroll to position [1171, 0]
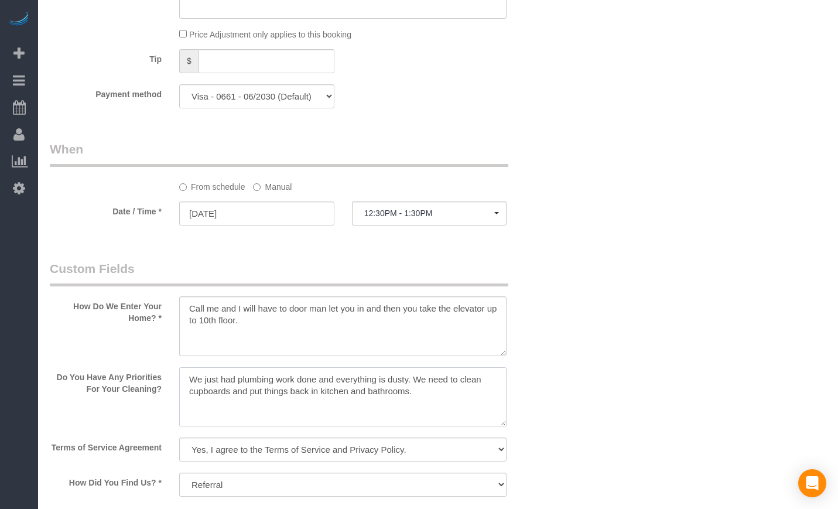
click at [301, 383] on textarea at bounding box center [342, 397] width 327 height 60
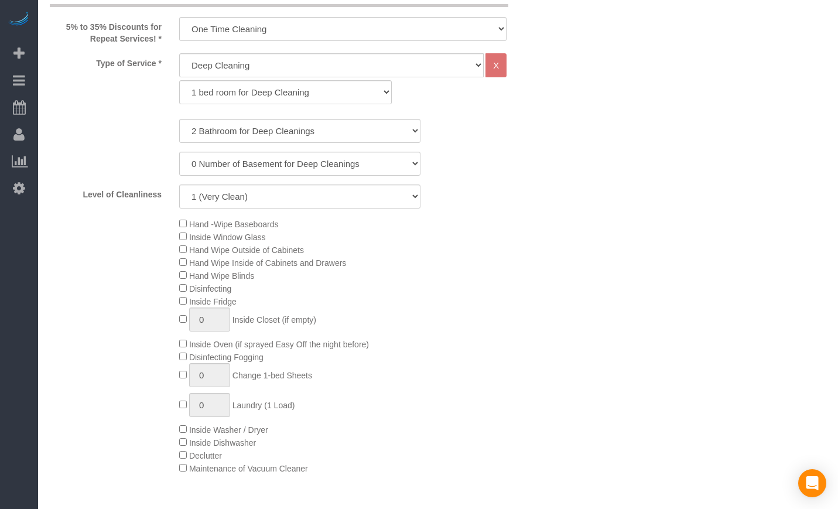
scroll to position [0, 0]
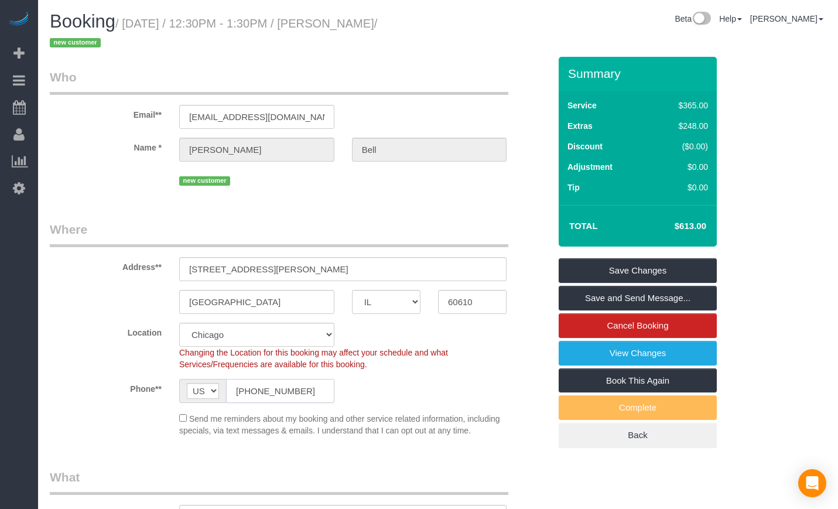
click at [303, 386] on input "[PHONE_NUMBER]" at bounding box center [280, 391] width 108 height 24
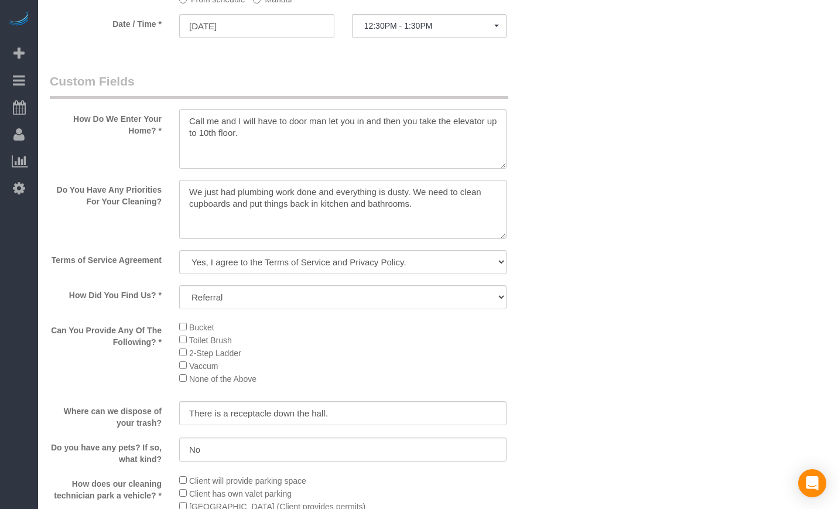
scroll to position [1366, 0]
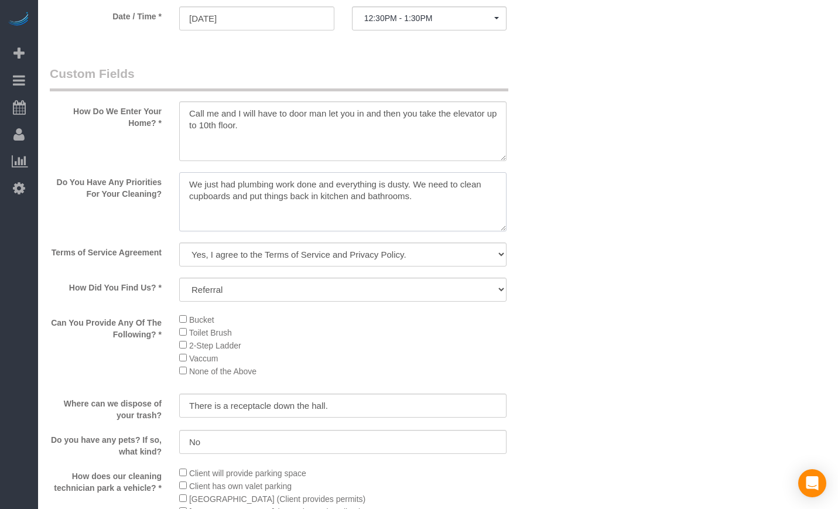
click at [366, 204] on textarea at bounding box center [342, 202] width 327 height 60
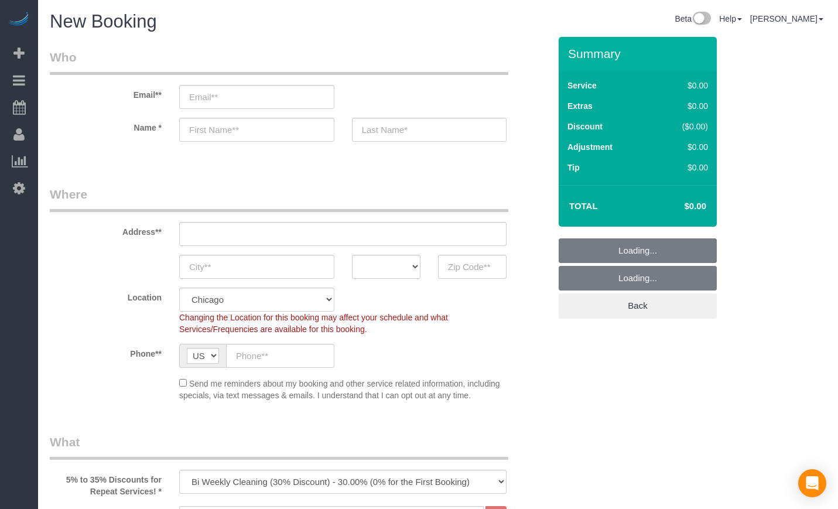
select select "512"
